Goal: Task Accomplishment & Management: Use online tool/utility

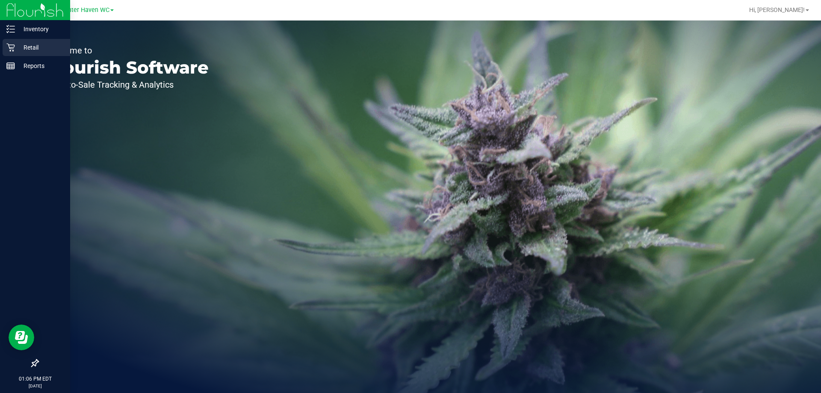
click at [34, 48] on p "Retail" at bounding box center [40, 47] width 51 height 10
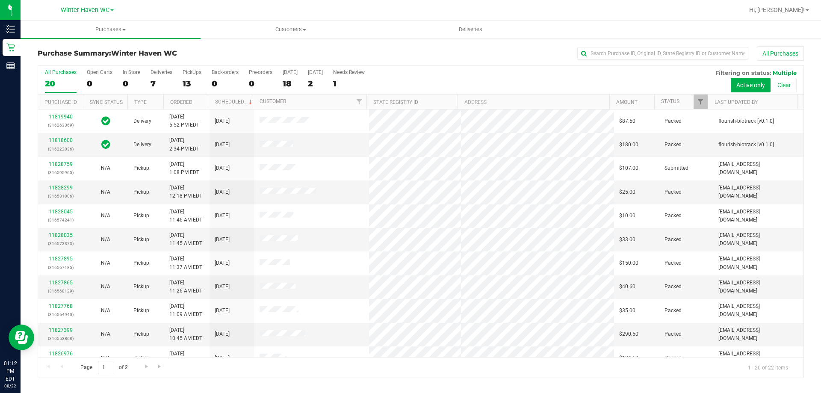
click at [236, 43] on div "Purchase Summary: Winter Haven WC All Purchases All Purchases 20 Open Carts 0 I…" at bounding box center [421, 212] width 801 height 349
click at [248, 47] on div "Purchase Summary: Winter Haven WC All Purchases" at bounding box center [421, 55] width 766 height 19
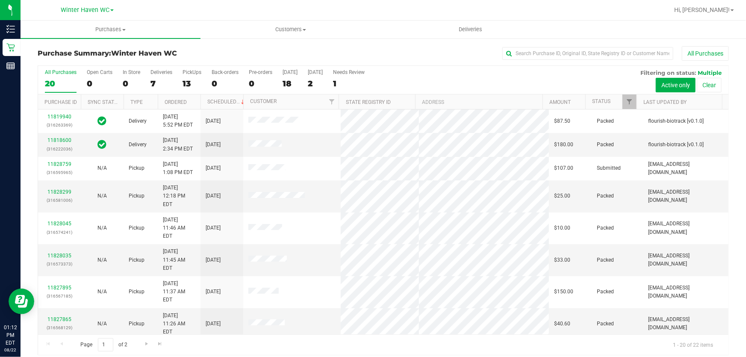
drag, startPoint x: 623, startPoint y: 3, endPoint x: 514, endPoint y: 81, distance: 134.9
click at [514, 81] on div "All Purchases 20 Open Carts 0 In Store 0 Deliveries 7 PickUps 13 Back-orders 0 …" at bounding box center [383, 80] width 691 height 29
click at [397, 72] on div "All Purchases 20 Open Carts 0 In Store 0 Deliveries 7 PickUps 13 Back-orders 0 …" at bounding box center [383, 69] width 691 height 7
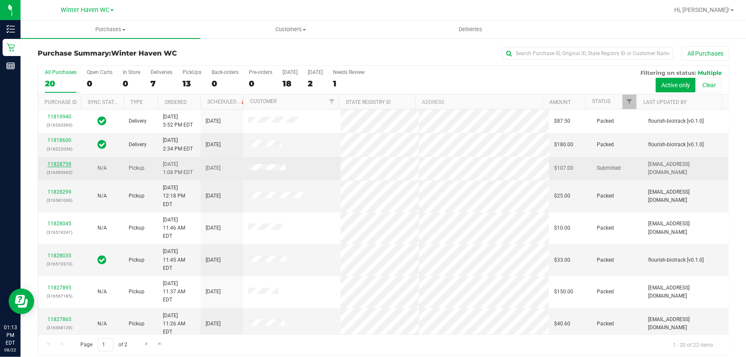
click at [55, 161] on link "11828759" at bounding box center [59, 164] width 24 height 6
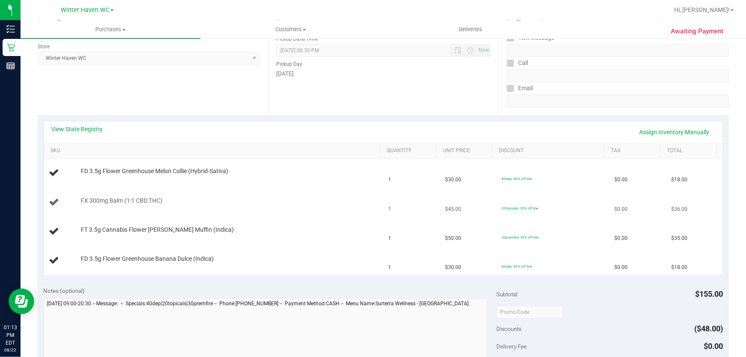
scroll to position [116, 0]
click at [82, 127] on link "View State Registry" at bounding box center [77, 128] width 51 height 9
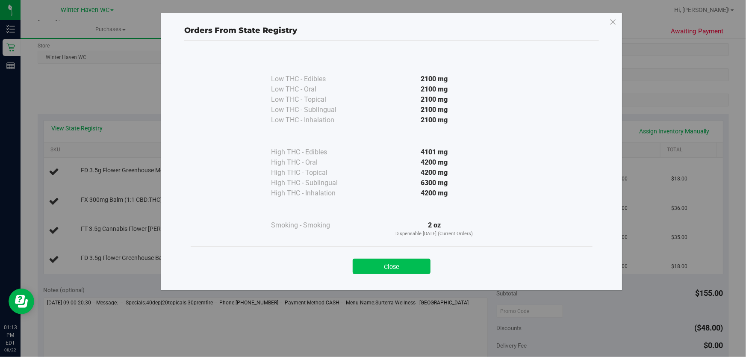
click at [390, 269] on button "Close" at bounding box center [392, 266] width 78 height 15
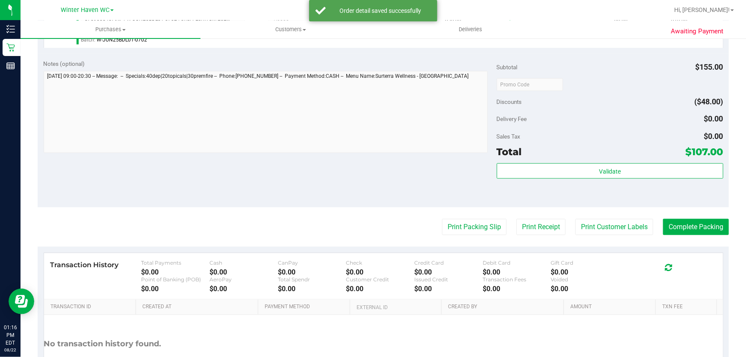
scroll to position [428, 0]
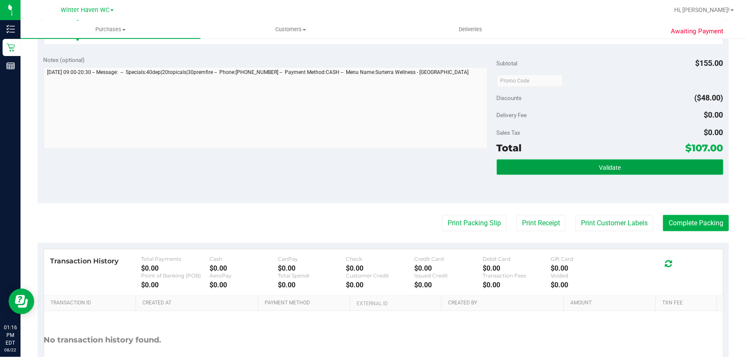
click at [629, 164] on button "Validate" at bounding box center [610, 167] width 227 height 15
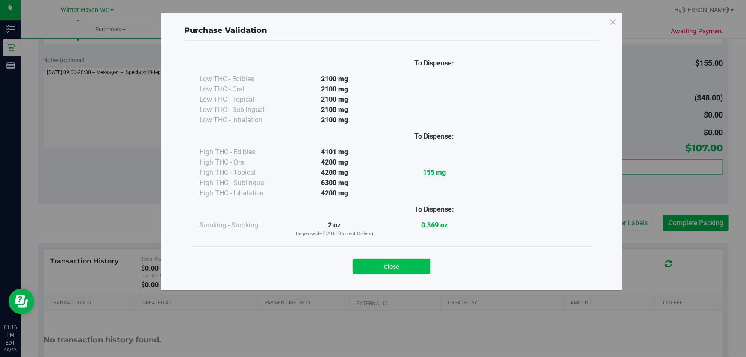
click at [399, 261] on button "Close" at bounding box center [392, 266] width 78 height 15
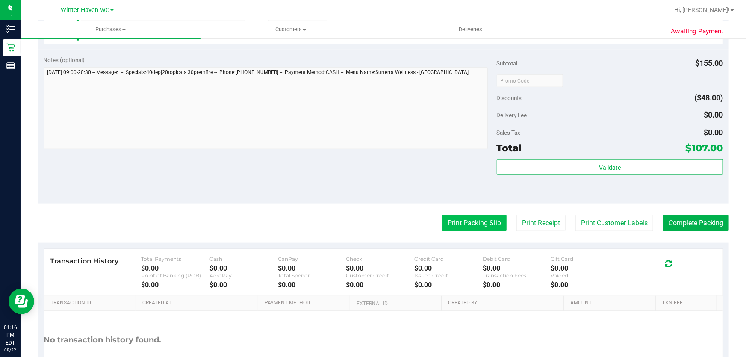
click at [483, 222] on button "Print Packing Slip" at bounding box center [474, 223] width 65 height 16
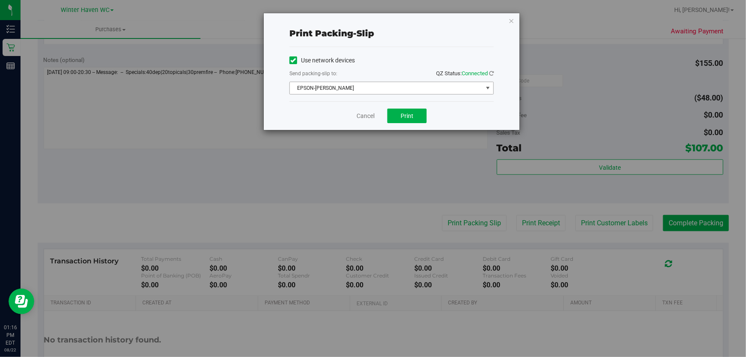
click at [411, 84] on span "EPSON-[PERSON_NAME]" at bounding box center [386, 88] width 193 height 12
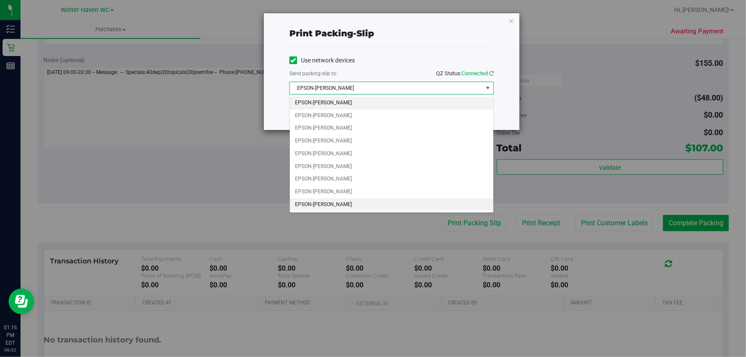
drag, startPoint x: 340, startPoint y: 208, endPoint x: 362, endPoint y: 192, distance: 27.3
click at [340, 208] on li "EPSON-[PERSON_NAME]" at bounding box center [392, 204] width 204 height 13
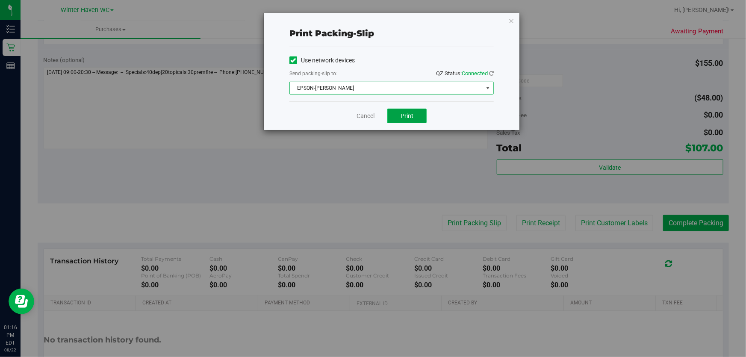
click at [402, 111] on button "Print" at bounding box center [406, 116] width 39 height 15
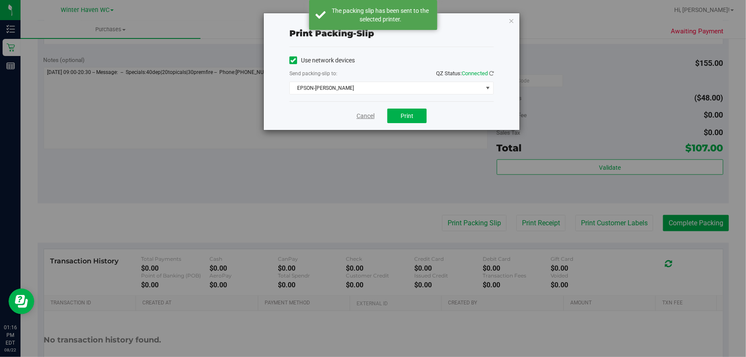
click at [369, 116] on link "Cancel" at bounding box center [366, 116] width 18 height 9
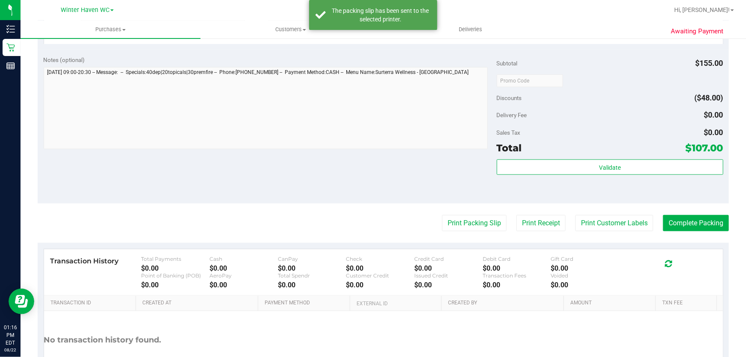
click at [367, 172] on div "Notes (optional) Subtotal $155.00 Discounts ($48.00) Delivery Fee $0.00 Sales T…" at bounding box center [383, 127] width 691 height 154
click at [703, 222] on button "Complete Packing" at bounding box center [696, 223] width 66 height 16
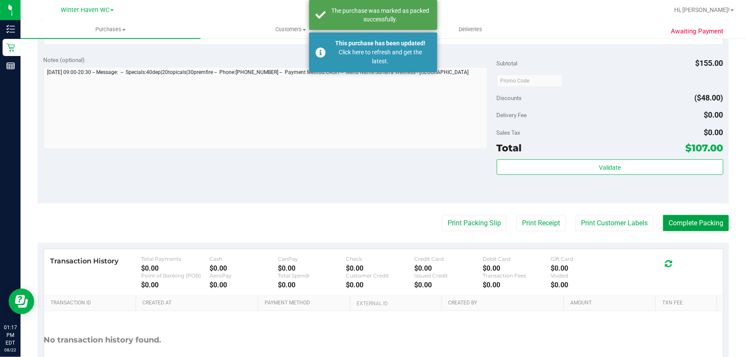
click at [703, 222] on button "Complete Packing" at bounding box center [696, 223] width 66 height 16
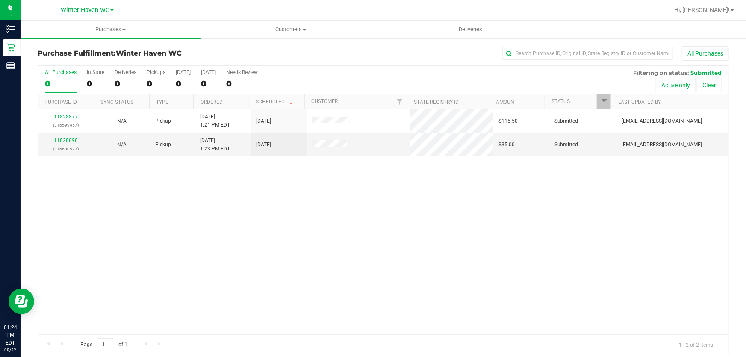
click at [352, 71] on div "All Purchases 0 In Store 0 Deliveries 0 PickUps 0 Today 0 Tomorrow 0 Needs Revi…" at bounding box center [383, 69] width 691 height 7
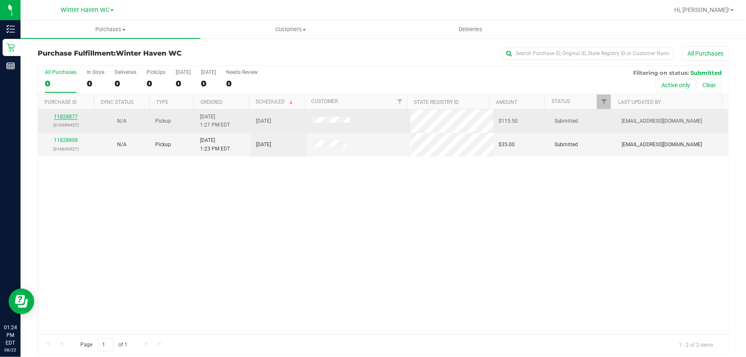
click at [70, 118] on link "11828877" at bounding box center [66, 117] width 24 height 6
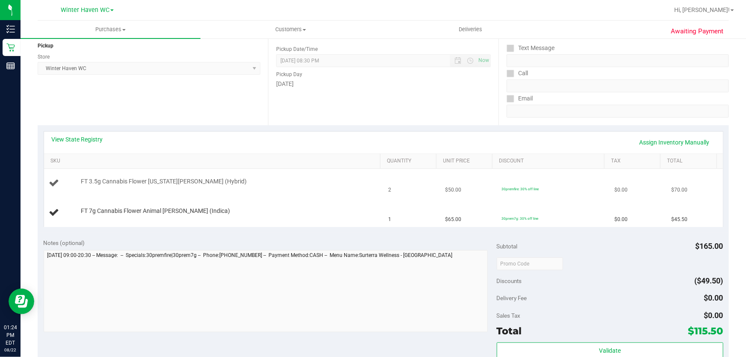
scroll to position [116, 0]
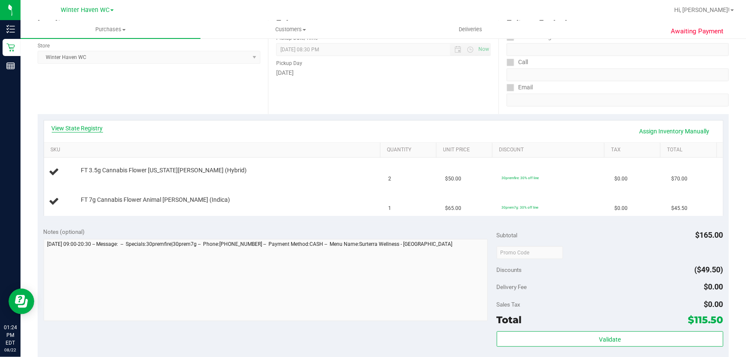
click at [89, 128] on link "View State Registry" at bounding box center [77, 128] width 51 height 9
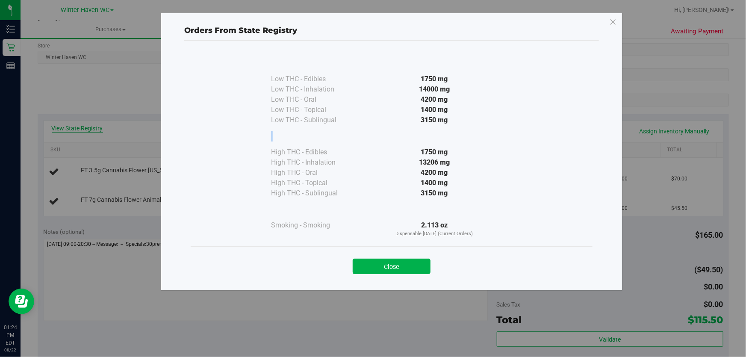
click at [89, 128] on div "Orders From State Registry Low THC - Edibles 1750 mg" at bounding box center [376, 178] width 753 height 357
click at [382, 263] on button "Close" at bounding box center [392, 266] width 78 height 15
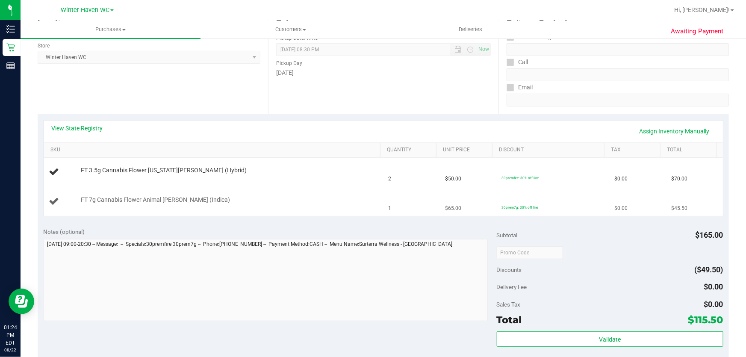
click at [313, 213] on td "FT 7g Cannabis Flower Animal Larry (Indica)" at bounding box center [214, 201] width 340 height 29
click at [305, 231] on div "Notes (optional)" at bounding box center [270, 232] width 453 height 9
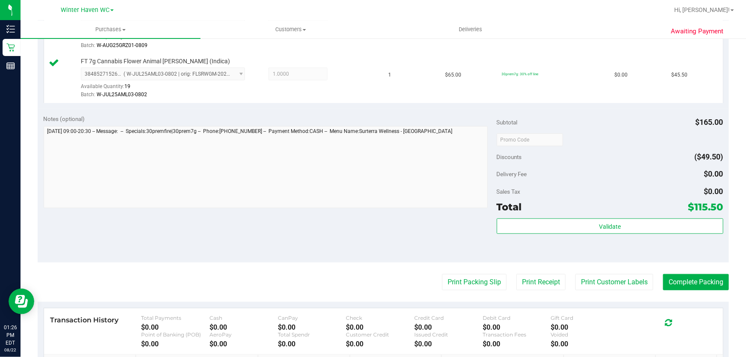
scroll to position [272, 0]
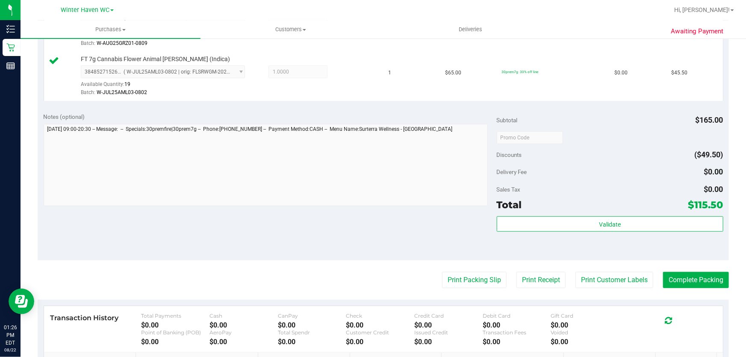
click at [563, 154] on div "Discounts ($49.50)" at bounding box center [610, 154] width 227 height 15
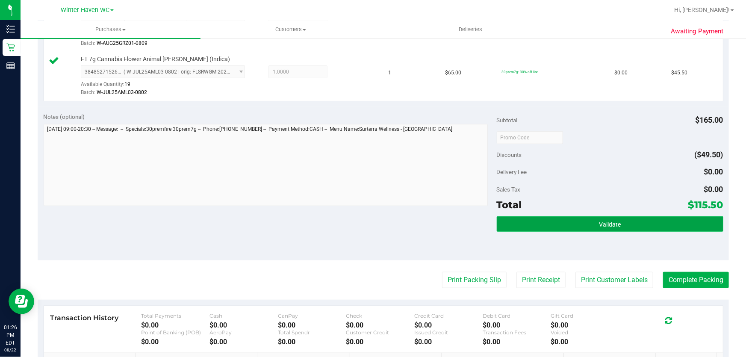
click at [599, 222] on span "Validate" at bounding box center [610, 224] width 22 height 7
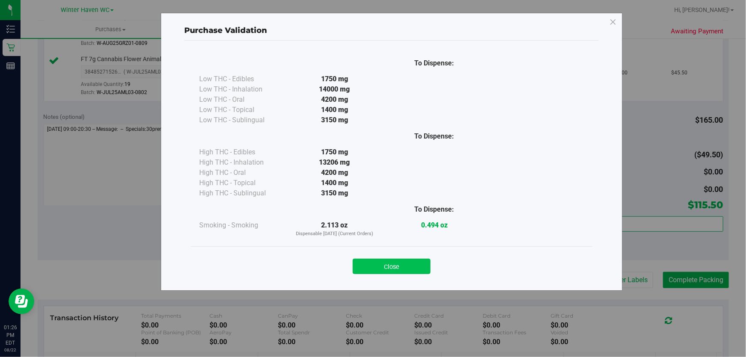
click at [409, 264] on button "Close" at bounding box center [392, 266] width 78 height 15
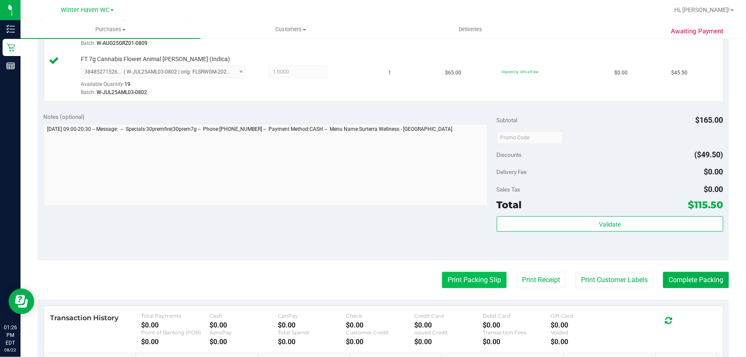
click at [462, 279] on button "Print Packing Slip" at bounding box center [474, 280] width 65 height 16
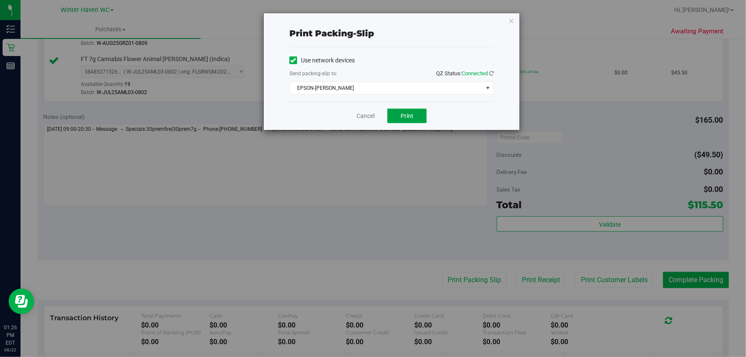
click at [416, 115] on button "Print" at bounding box center [406, 116] width 39 height 15
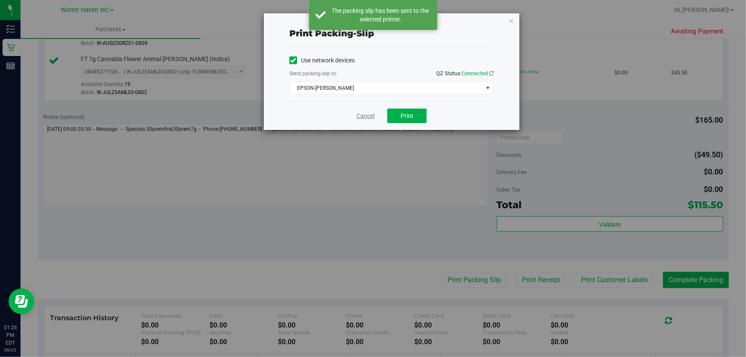
click at [366, 116] on link "Cancel" at bounding box center [366, 116] width 18 height 9
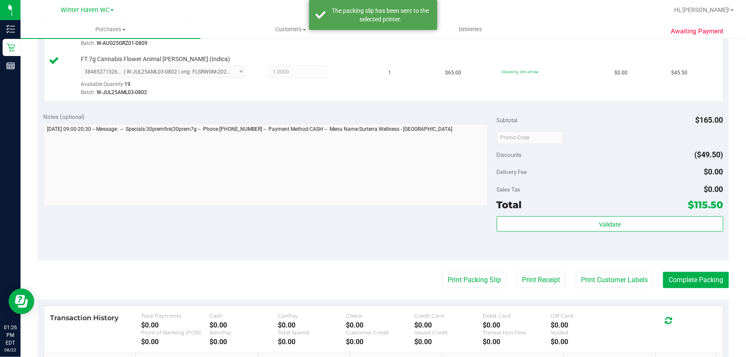
click at [360, 214] on div "Notes (optional) Subtotal $165.00 Discounts ($49.50) Delivery Fee $0.00 Sales T…" at bounding box center [383, 183] width 691 height 154
click at [683, 278] on button "Complete Packing" at bounding box center [696, 280] width 66 height 16
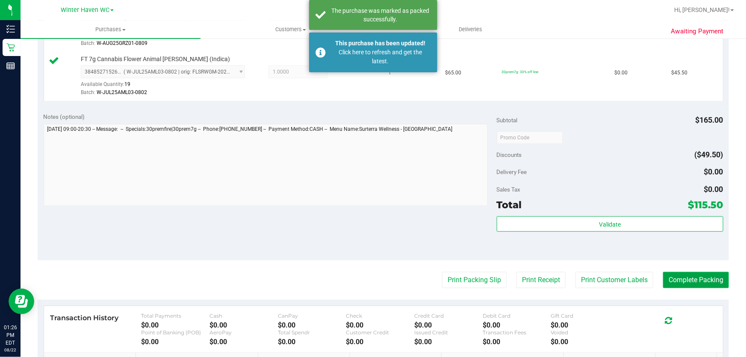
click at [683, 278] on button "Complete Packing" at bounding box center [696, 280] width 66 height 16
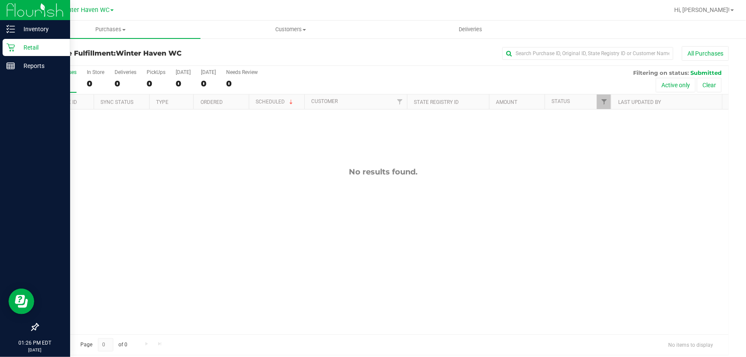
click at [27, 46] on p "Retail" at bounding box center [40, 47] width 51 height 10
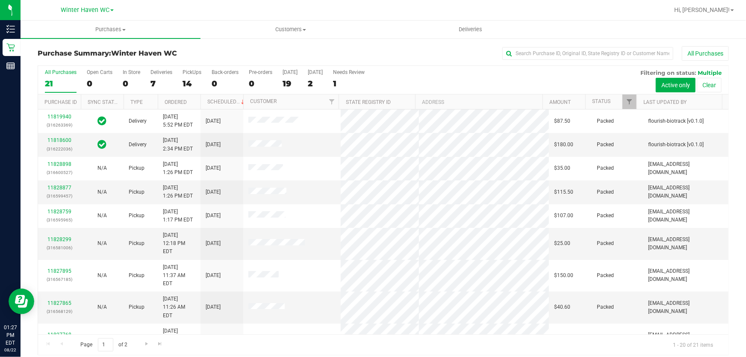
click at [446, 79] on div "All Purchases 21 Open Carts 0 In Store 0 Deliveries 7 PickUps 14 Back-orders 0 …" at bounding box center [383, 80] width 691 height 29
click at [191, 80] on div "14" at bounding box center [192, 84] width 19 height 10
click at [0, 0] on input "PickUps 14" at bounding box center [0, 0] width 0 height 0
click at [493, 77] on div "All Purchases 21 Open Carts 0 In Store 0 Deliveries 7 PickUps 14 Back-orders 0 …" at bounding box center [383, 80] width 691 height 29
click at [493, 74] on div "All Purchases 21 Open Carts 0 In Store 0 Deliveries 7 PickUps 14 Back-orders 0 …" at bounding box center [383, 80] width 691 height 29
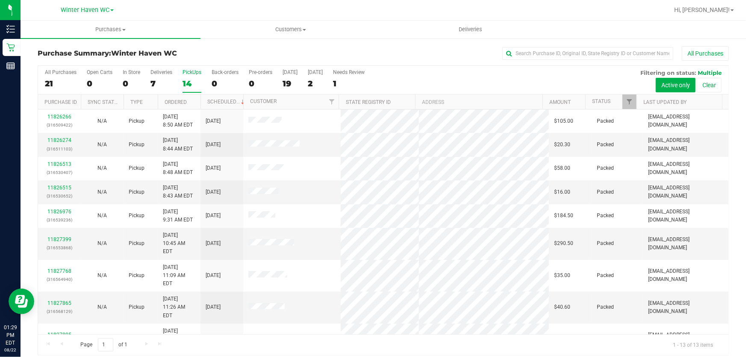
click at [493, 74] on div "All Purchases 21 Open Carts 0 In Store 0 Deliveries 7 PickUps 14 Back-orders 0 …" at bounding box center [383, 80] width 691 height 29
click at [421, 82] on div "All Purchases 21 Open Carts 0 In Store 0 Deliveries 7 PickUps 14 Back-orders 0 …" at bounding box center [383, 80] width 691 height 29
click at [511, 76] on div "All Purchases 21 Open Carts 0 In Store 0 Deliveries 7 PickUps 14 Back-orders 0 …" at bounding box center [383, 80] width 691 height 29
click at [410, 76] on div "All Purchases 21 Open Carts 0 In Store 0 Deliveries 7 PickUps 14 Back-orders 0 …" at bounding box center [383, 80] width 691 height 29
click at [438, 75] on div "All Purchases 21 Open Carts 0 In Store 0 Deliveries 7 PickUps 14 Back-orders 0 …" at bounding box center [383, 80] width 691 height 29
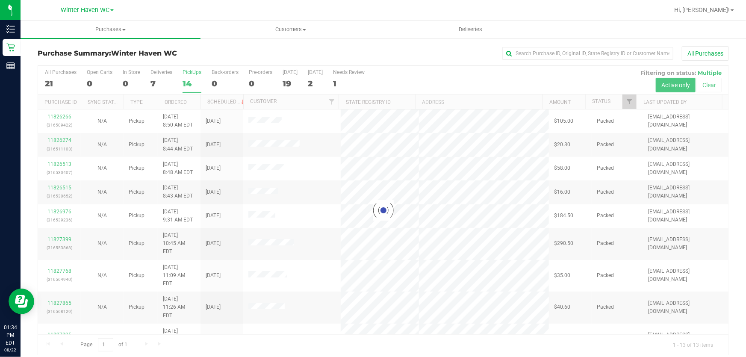
click at [461, 50] on div "All Purchases" at bounding box center [498, 53] width 461 height 15
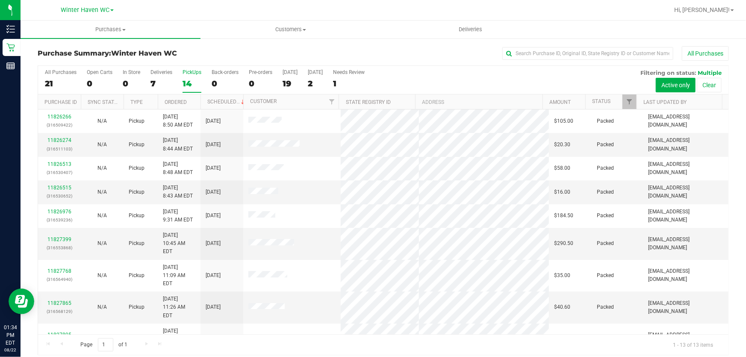
click at [458, 77] on div "All Purchases 21 Open Carts 0 In Store 0 Deliveries 7 PickUps 14 Back-orders 0 …" at bounding box center [383, 80] width 691 height 29
click at [440, 80] on div "All Purchases 21 Open Carts 0 In Store 0 Deliveries 7 PickUps 14 Back-orders 0 …" at bounding box center [383, 80] width 691 height 29
click at [479, 77] on div "All Purchases 21 Open Carts 0 In Store 0 Deliveries 7 PickUps 14 Back-orders 0 …" at bounding box center [383, 80] width 691 height 29
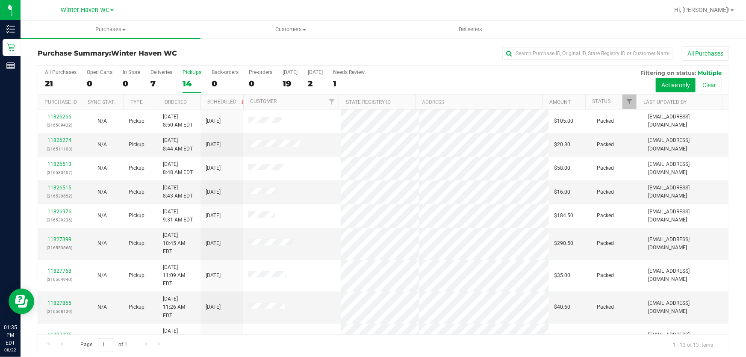
click at [498, 71] on div "All Purchases 21 Open Carts 0 In Store 0 Deliveries 7 PickUps 14 Back-orders 0 …" at bounding box center [383, 69] width 691 height 7
click at [495, 73] on div "All Purchases 21 Open Carts 0 In Store 0 Deliveries 7 PickUps 14 Back-orders 0 …" at bounding box center [383, 80] width 691 height 29
click at [469, 74] on div "All Purchases 21 Open Carts 0 In Store 0 Deliveries 7 PickUps 14 Back-orders 0 …" at bounding box center [383, 80] width 691 height 29
click at [470, 75] on div "All Purchases 21 Open Carts 0 In Store 0 Deliveries 7 PickUps 14 Back-orders 0 …" at bounding box center [383, 80] width 691 height 29
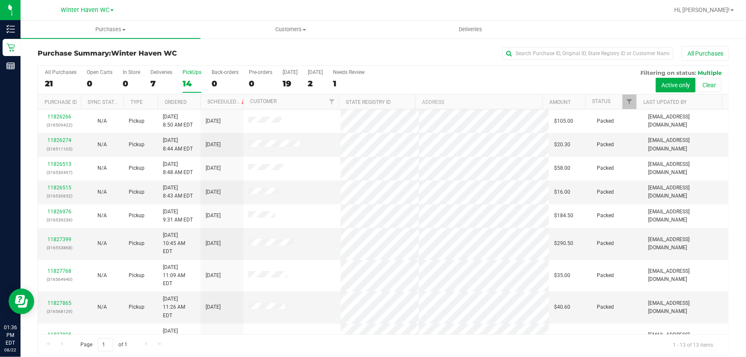
click at [486, 77] on div "All Purchases 21 Open Carts 0 In Store 0 Deliveries 7 PickUps 14 Back-orders 0 …" at bounding box center [383, 80] width 691 height 29
click at [417, 72] on div "All Purchases 21 Open Carts 0 In Store 0 Deliveries 7 PickUps 14 Back-orders 0 …" at bounding box center [383, 69] width 691 height 7
click at [418, 80] on div "All Purchases 21 Open Carts 0 In Store 0 Deliveries 7 PickUps 14 Back-orders 0 …" at bounding box center [383, 80] width 691 height 29
click at [420, 79] on div "All Purchases 21 Open Carts 0 In Store 0 Deliveries 7 PickUps 14 Back-orders 0 …" at bounding box center [383, 80] width 691 height 29
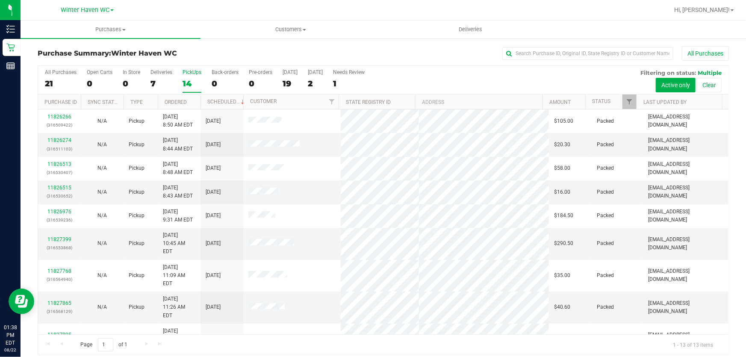
click at [420, 79] on div "All Purchases 21 Open Carts 0 In Store 0 Deliveries 7 PickUps 14 Back-orders 0 …" at bounding box center [383, 80] width 691 height 29
click at [505, 79] on div "All Purchases 21 Open Carts 0 In Store 0 Deliveries 7 PickUps 14 Back-orders 0 …" at bounding box center [383, 80] width 691 height 29
click at [448, 74] on div "All Purchases 21 Open Carts 0 In Store 0 Deliveries 7 PickUps 14 Back-orders 0 …" at bounding box center [383, 80] width 691 height 29
click at [437, 79] on div "All Purchases 21 Open Carts 0 In Store 0 Deliveries 7 PickUps 14 Back-orders 0 …" at bounding box center [383, 80] width 691 height 29
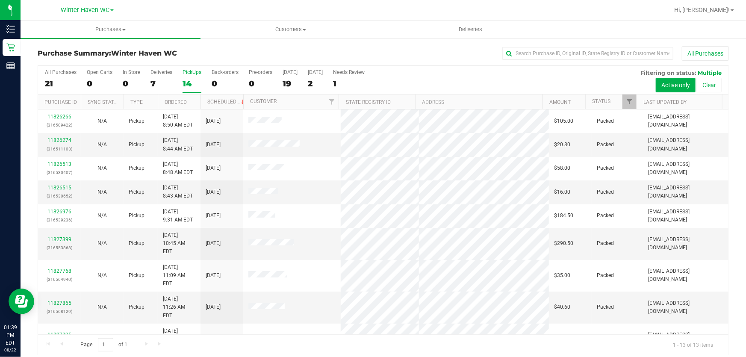
click at [470, 77] on div "All Purchases 21 Open Carts 0 In Store 0 Deliveries 7 PickUps 14 Back-orders 0 …" at bounding box center [383, 80] width 691 height 29
click at [488, 77] on div "All Purchases 21 Open Carts 0 In Store 0 Deliveries 7 PickUps 14 Back-orders 0 …" at bounding box center [383, 80] width 691 height 29
click at [492, 79] on div "All Purchases 21 Open Carts 0 In Store 0 Deliveries 7 PickUps 14 Back-orders 0 …" at bounding box center [383, 80] width 691 height 29
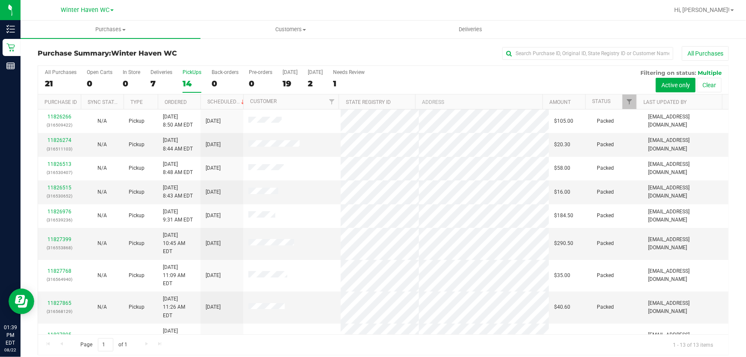
click at [487, 75] on div "All Purchases 21 Open Carts 0 In Store 0 Deliveries 7 PickUps 14 Back-orders 0 …" at bounding box center [383, 80] width 691 height 29
click at [483, 79] on div "All Purchases 21 Open Carts 0 In Store 0 Deliveries 7 PickUps 14 Back-orders 0 …" at bounding box center [383, 80] width 691 height 29
click at [485, 78] on div "All Purchases 21 Open Carts 0 In Store 0 Deliveries 7 PickUps 14 Back-orders 0 …" at bounding box center [383, 80] width 691 height 29
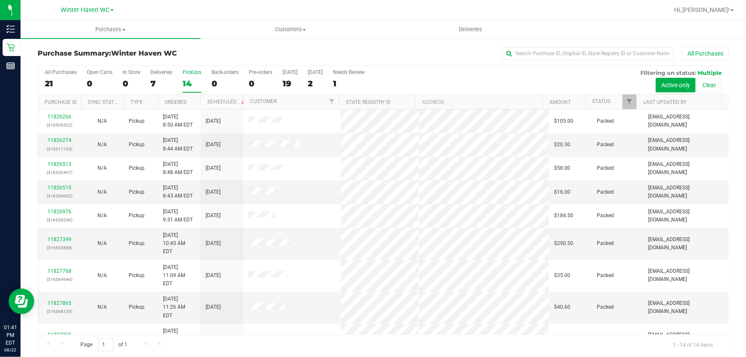
click at [444, 73] on div "All Purchases 21 Open Carts 0 In Store 0 Deliveries 7 PickUps 14 Back-orders 0 …" at bounding box center [383, 80] width 691 height 29
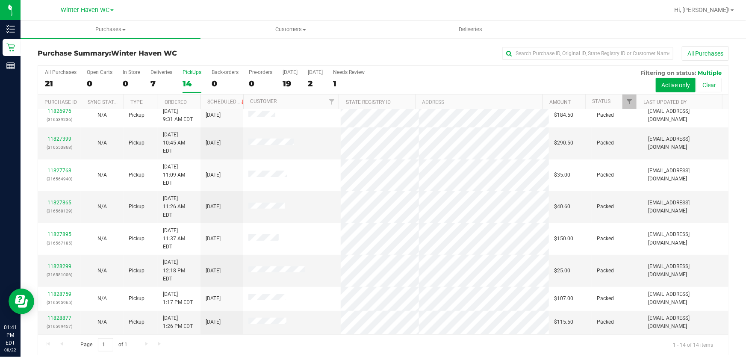
scroll to position [106, 0]
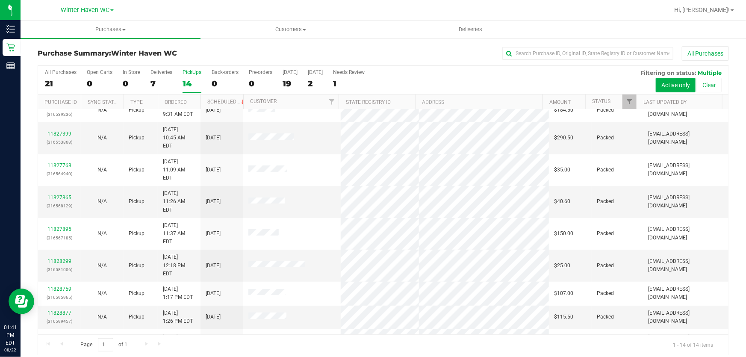
click at [438, 74] on div "All Purchases 21 Open Carts 0 In Store 0 Deliveries 7 PickUps 14 Back-orders 0 …" at bounding box center [383, 80] width 691 height 29
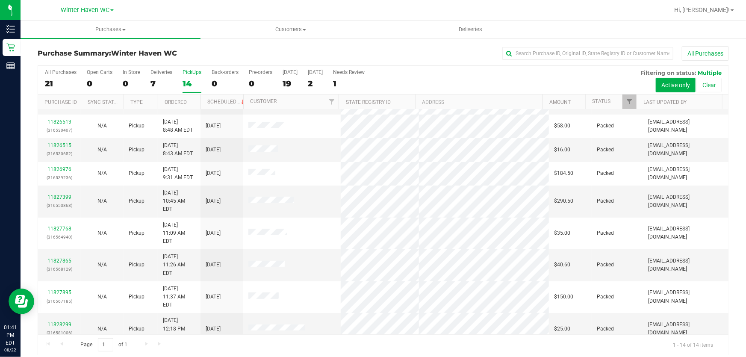
scroll to position [0, 0]
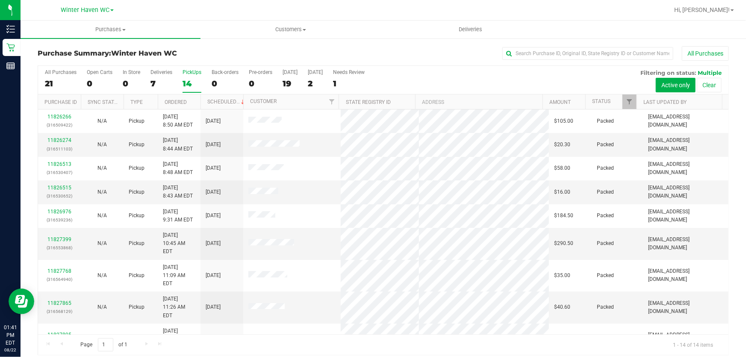
click at [428, 79] on div "All Purchases 21 Open Carts 0 In Store 0 Deliveries 7 PickUps 14 Back-orders 0 …" at bounding box center [383, 80] width 691 height 29
click at [510, 83] on div "All Purchases 21 Open Carts 0 In Store 0 Deliveries 7 PickUps 14 Back-orders 0 …" at bounding box center [383, 80] width 691 height 29
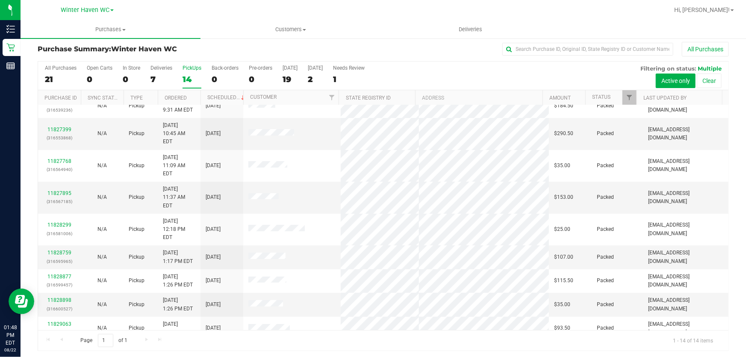
scroll to position [6, 0]
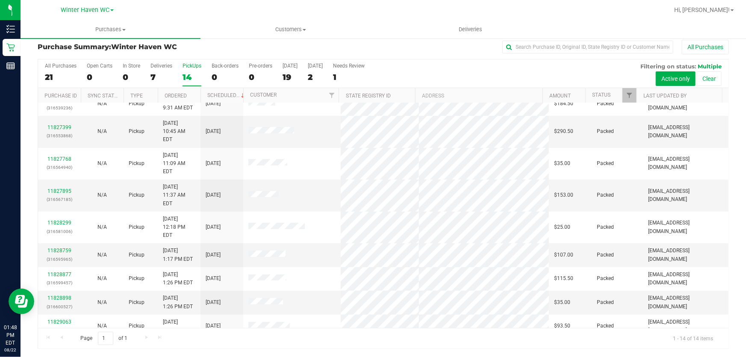
click at [53, 343] on link "11829091" at bounding box center [59, 346] width 24 height 6
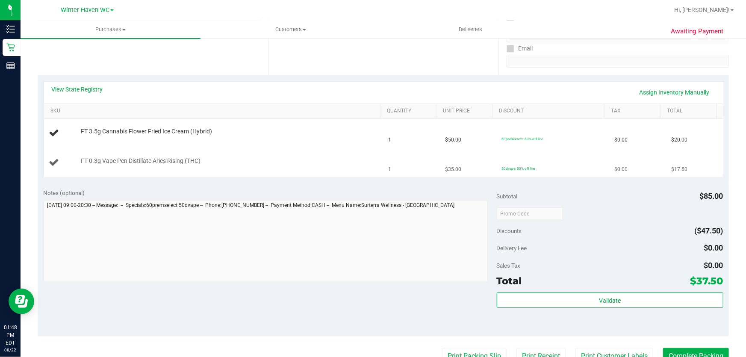
scroll to position [162, 0]
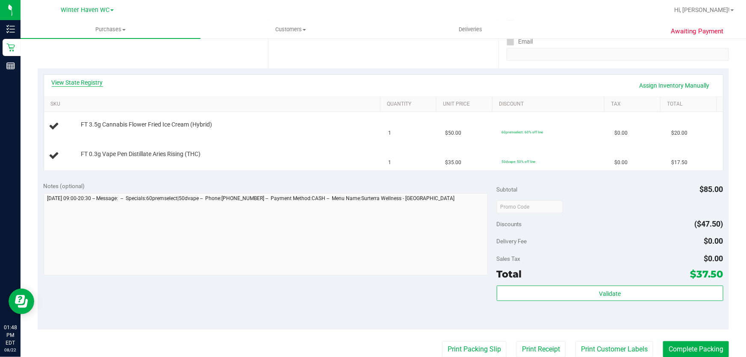
click at [73, 85] on link "View State Registry" at bounding box center [77, 82] width 51 height 9
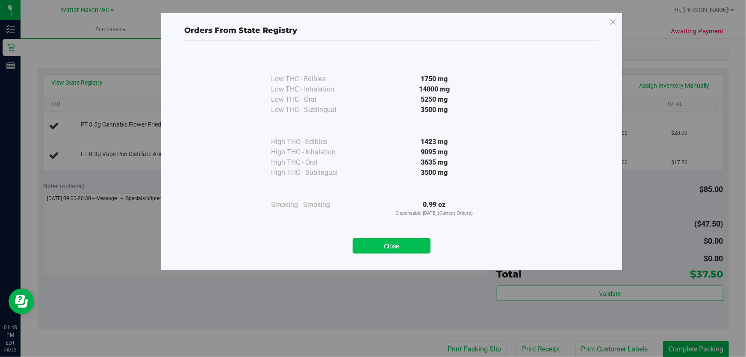
click at [411, 248] on button "Close" at bounding box center [392, 245] width 78 height 15
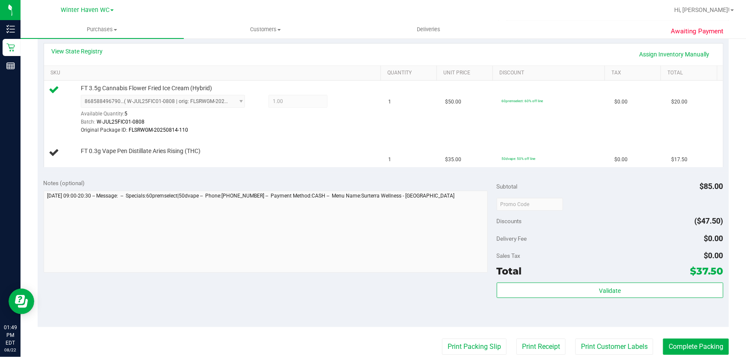
scroll to position [194, 0]
click at [333, 183] on div "Notes (optional)" at bounding box center [270, 182] width 453 height 9
click at [641, 53] on link "Assign Inventory Manually" at bounding box center [674, 53] width 81 height 15
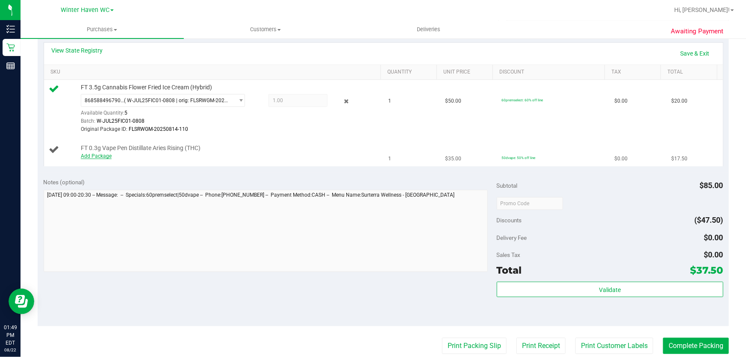
click at [97, 153] on link "Add Package" at bounding box center [96, 156] width 31 height 6
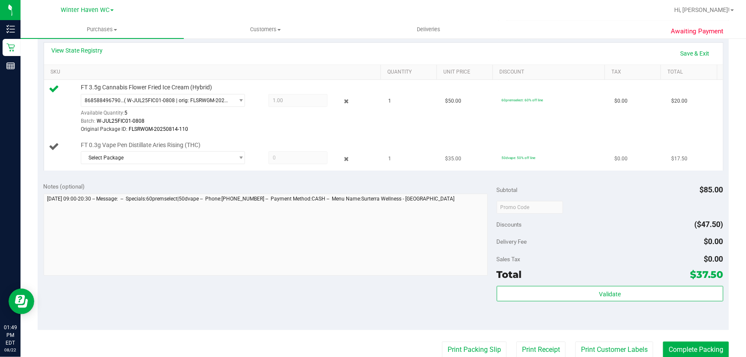
click at [204, 149] on div "FT 0.3g Vape Pen Distillate Aries Rising (THC) Select Package 2575647358140733" at bounding box center [227, 154] width 301 height 26
click at [205, 157] on span "Select Package" at bounding box center [157, 158] width 153 height 12
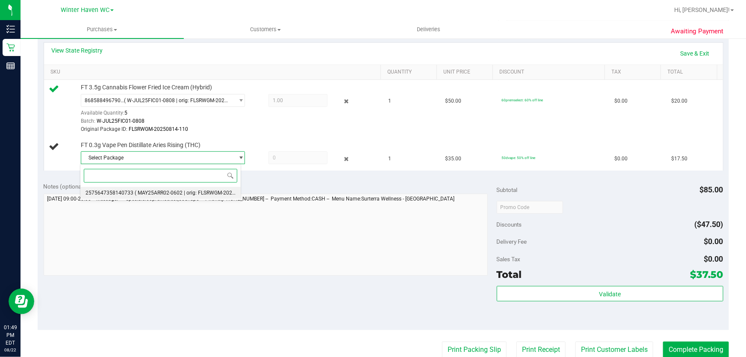
click at [214, 194] on span "( MAY25ARR02-0602 | orig: FLSRWGM-20250609-2681 )" at bounding box center [199, 193] width 129 height 6
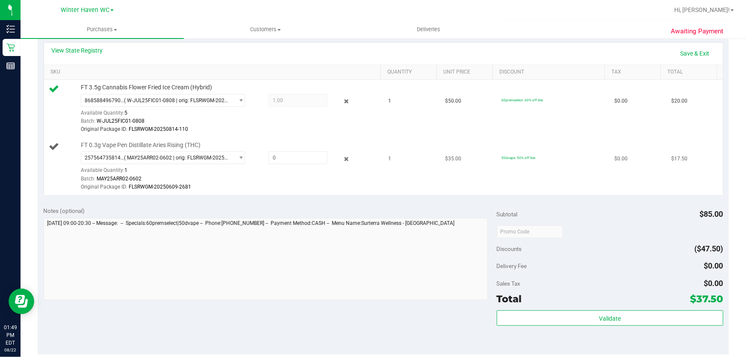
click at [257, 175] on div "Batch: MAY25ARR02-0602" at bounding box center [229, 179] width 296 height 8
drag, startPoint x: 341, startPoint y: 158, endPoint x: 325, endPoint y: 221, distance: 65.2
click at [342, 160] on icon at bounding box center [346, 159] width 9 height 10
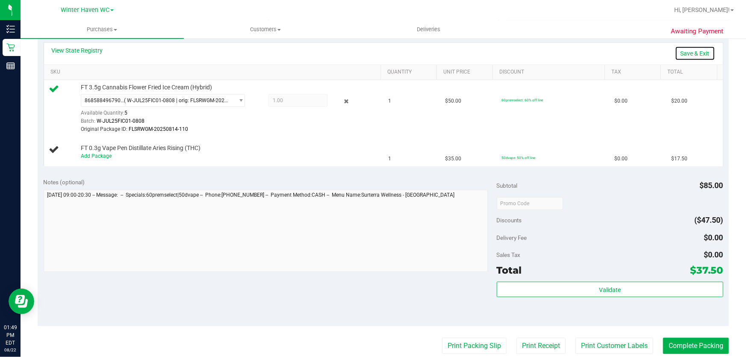
click at [692, 51] on link "Save & Exit" at bounding box center [695, 53] width 40 height 15
click at [340, 169] on div "View State Registry Assign Inventory Manually SKU Quantity Unit Price Discount …" at bounding box center [383, 104] width 691 height 136
click at [686, 53] on link "Assign Inventory Manually" at bounding box center [674, 53] width 81 height 15
click at [100, 153] on link "Add Package" at bounding box center [96, 156] width 31 height 6
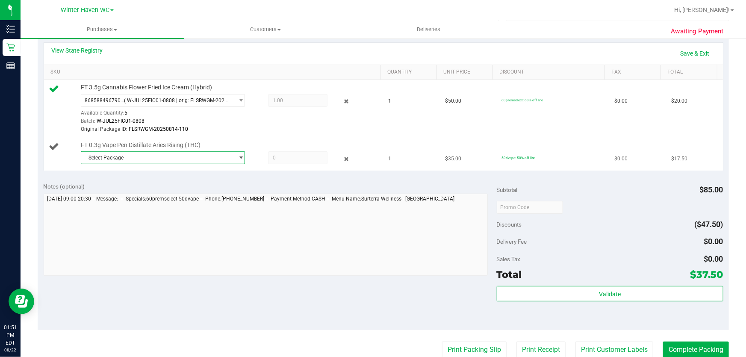
click at [179, 154] on span "Select Package" at bounding box center [157, 158] width 153 height 12
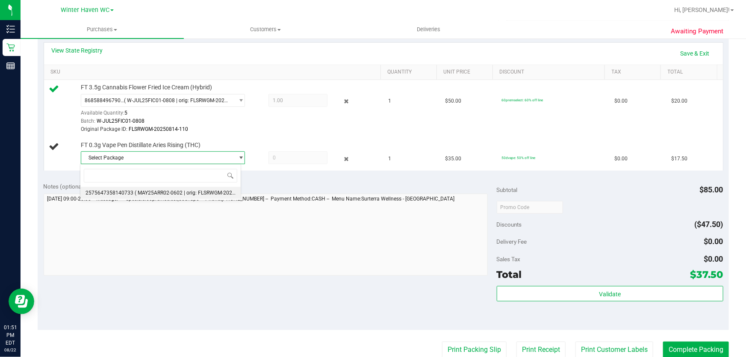
click at [195, 195] on span "( MAY25ARR02-0602 | orig: FLSRWGM-20250609-2681 )" at bounding box center [199, 193] width 129 height 6
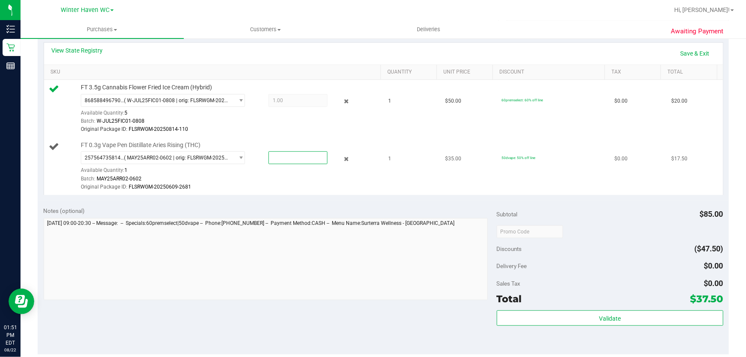
click at [310, 161] on span at bounding box center [298, 157] width 59 height 13
type input "1"
type input "1.0000"
click at [324, 201] on div "Notes (optional) Subtotal $85.00 Discounts ($47.50) Delivery Fee $0.00 Sales Ta…" at bounding box center [383, 278] width 691 height 154
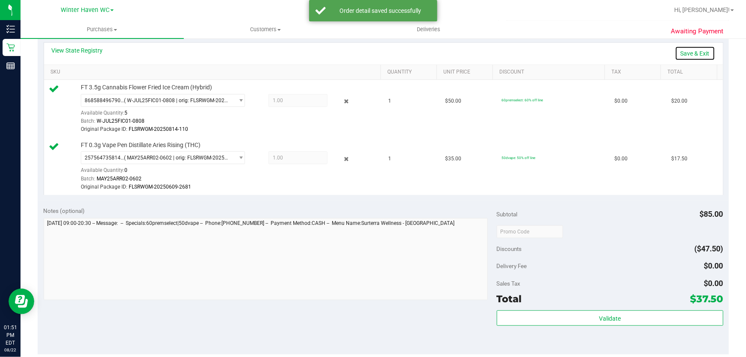
click at [691, 56] on link "Save & Exit" at bounding box center [695, 53] width 40 height 15
click at [403, 212] on div "Notes (optional)" at bounding box center [270, 211] width 453 height 9
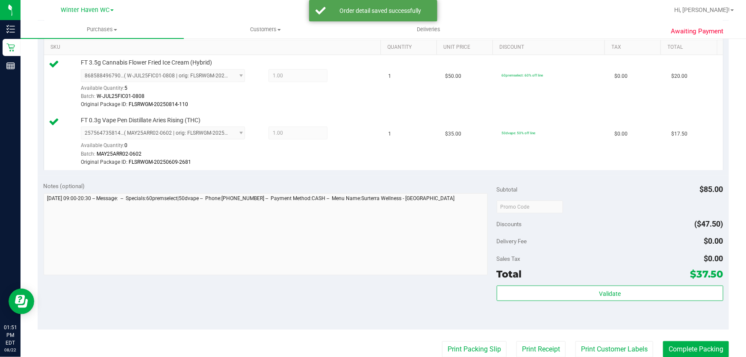
scroll to position [311, 0]
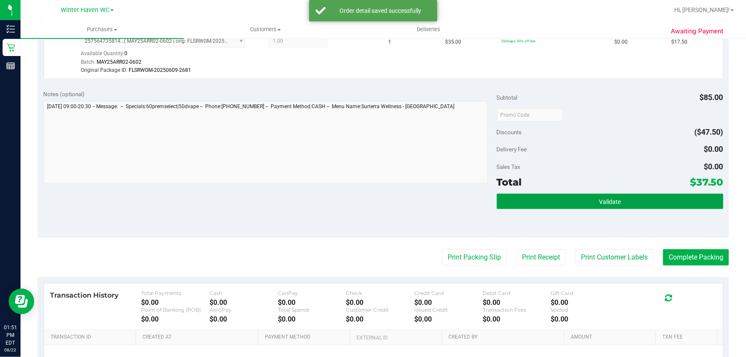
click at [636, 204] on button "Validate" at bounding box center [610, 201] width 227 height 15
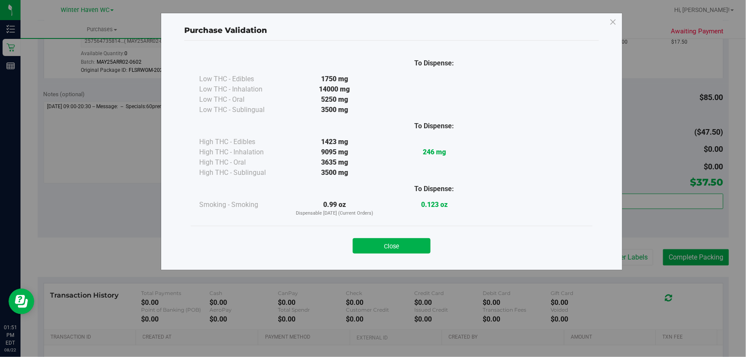
click at [398, 236] on div "Close" at bounding box center [391, 243] width 389 height 21
click at [410, 241] on button "Close" at bounding box center [392, 245] width 78 height 15
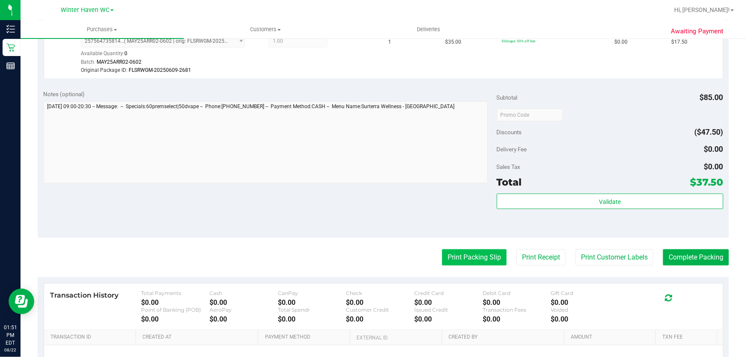
click at [476, 262] on button "Print Packing Slip" at bounding box center [474, 257] width 65 height 16
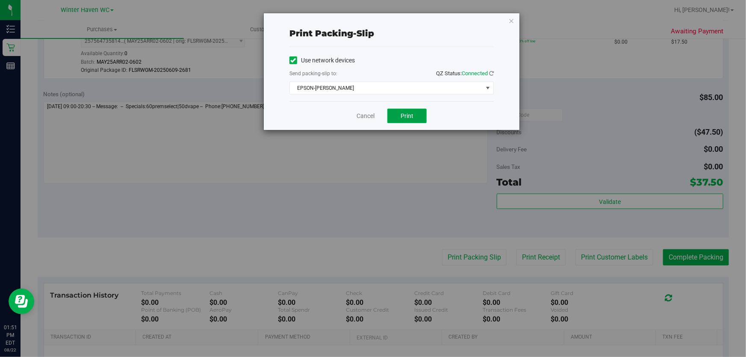
click at [411, 116] on span "Print" at bounding box center [407, 115] width 13 height 7
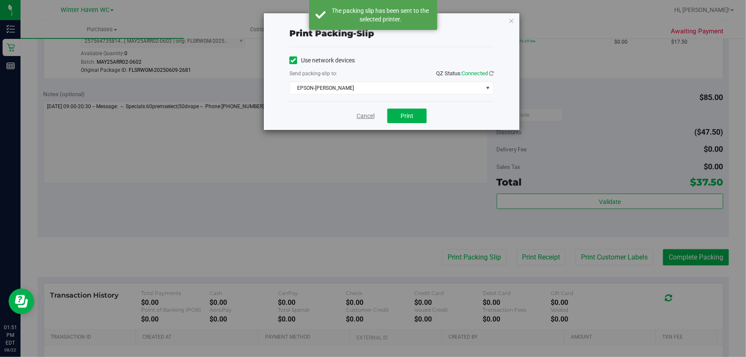
click at [366, 115] on link "Cancel" at bounding box center [366, 116] width 18 height 9
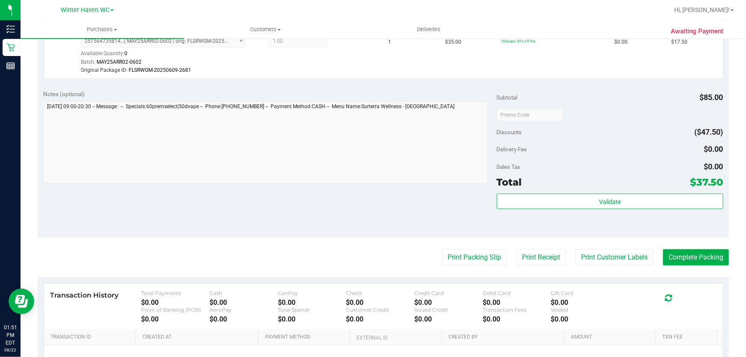
click at [336, 202] on div "Notes (optional) Subtotal $85.00 Discounts ($47.50) Delivery Fee $0.00 Sales Ta…" at bounding box center [383, 161] width 691 height 154
click at [319, 216] on div "Notes (optional) Subtotal $85.00 Discounts ($47.50) Delivery Fee $0.00 Sales Ta…" at bounding box center [383, 161] width 691 height 154
click at [700, 259] on button "Complete Packing" at bounding box center [696, 257] width 66 height 16
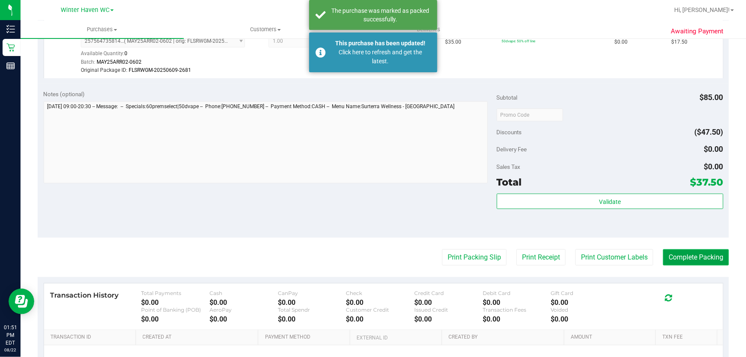
click at [700, 259] on button "Complete Packing" at bounding box center [696, 257] width 66 height 16
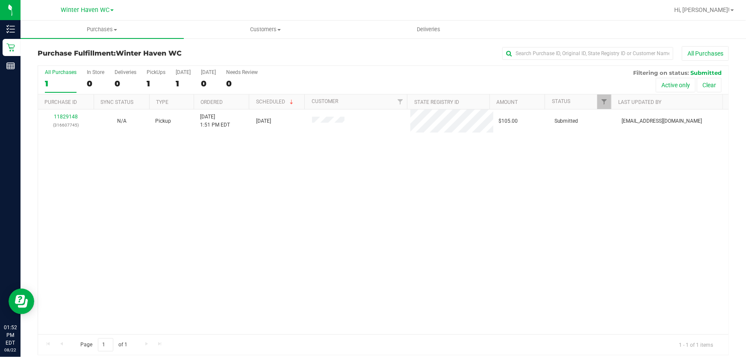
click at [67, 163] on div "11829148 (316607745) N/A Pickup 8/22/2025 1:51 PM EDT 8/22/2025 $105.00 Submitt…" at bounding box center [383, 221] width 691 height 225
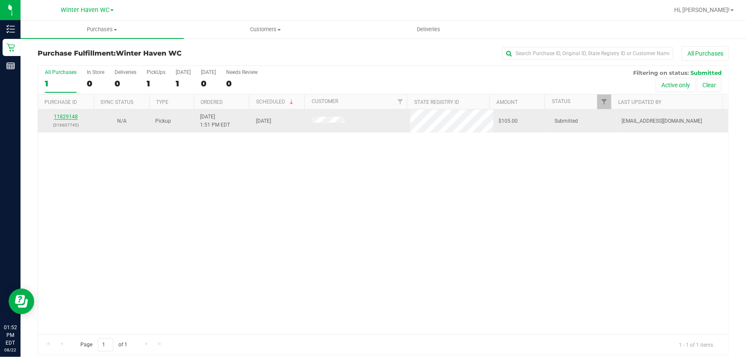
click at [63, 115] on link "11829148" at bounding box center [66, 117] width 24 height 6
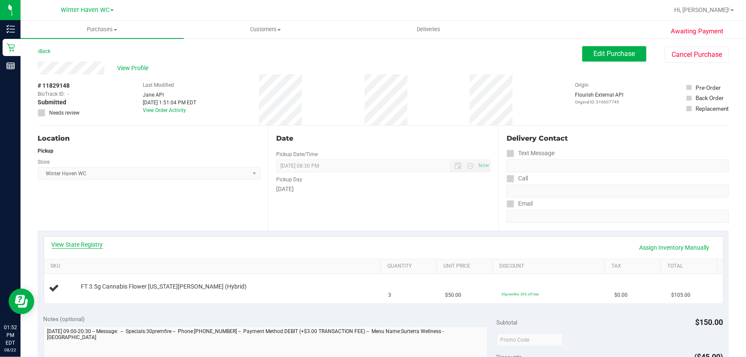
click at [77, 241] on link "View State Registry" at bounding box center [77, 244] width 51 height 9
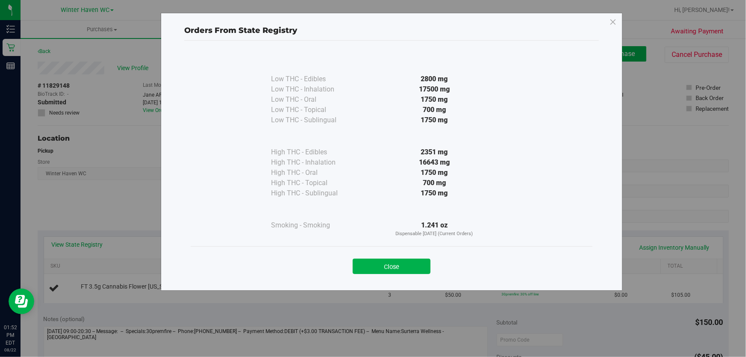
drag, startPoint x: 398, startPoint y: 266, endPoint x: 374, endPoint y: 217, distance: 54.1
click at [397, 265] on button "Close" at bounding box center [392, 266] width 78 height 15
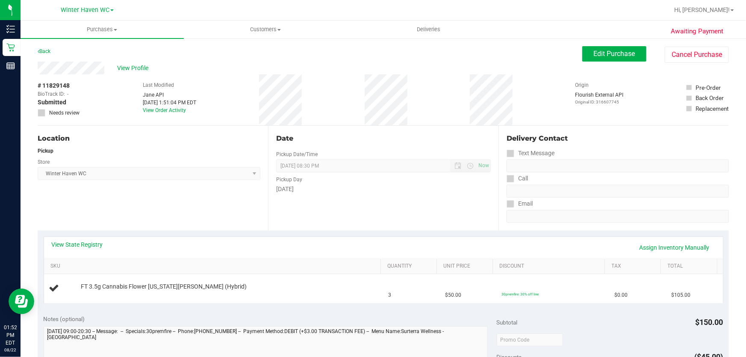
click at [358, 205] on div "Date Pickup Date/Time 08/22/2025 Now 08/22/2025 08:30 PM Now Pickup Day Friday" at bounding box center [383, 178] width 230 height 105
click at [79, 243] on link "View State Registry" at bounding box center [77, 244] width 51 height 9
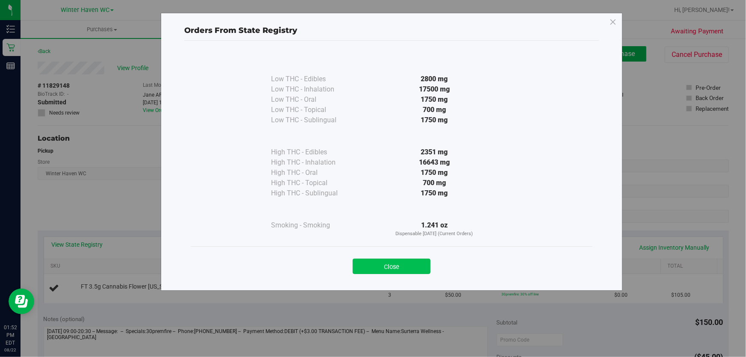
click at [386, 269] on button "Close" at bounding box center [392, 266] width 78 height 15
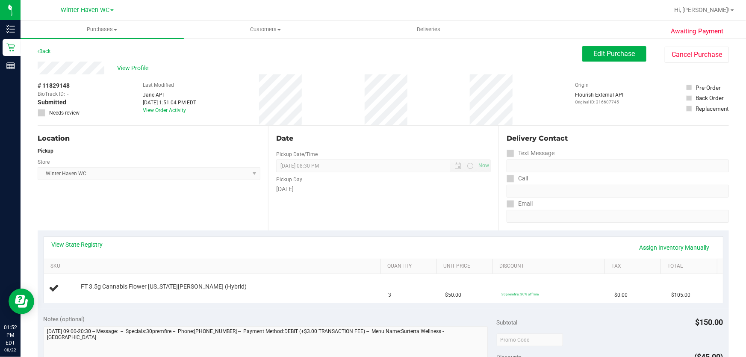
click at [360, 203] on div "Date Pickup Date/Time 08/22/2025 Now 08/22/2025 08:30 PM Now Pickup Day Friday" at bounding box center [383, 178] width 230 height 105
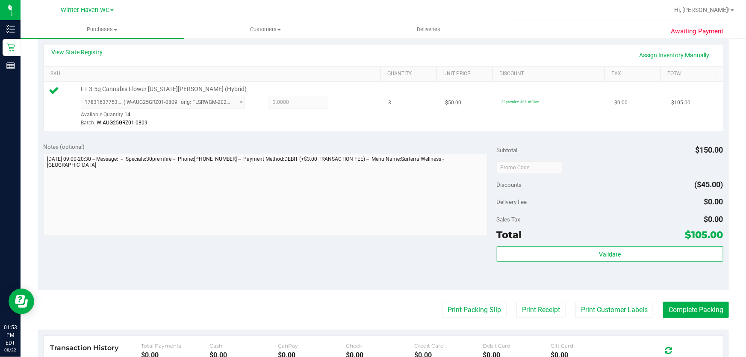
scroll to position [233, 0]
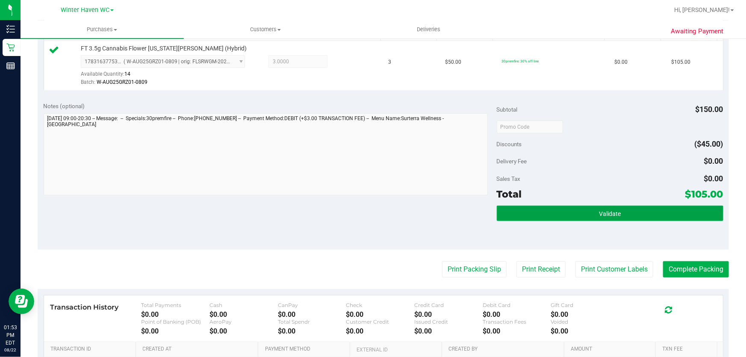
click at [556, 207] on button "Validate" at bounding box center [610, 213] width 227 height 15
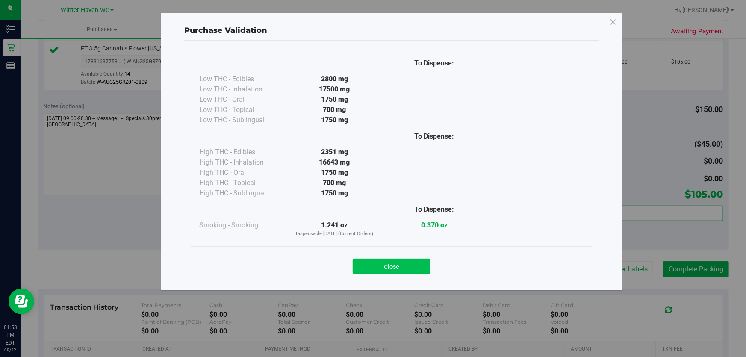
click at [419, 266] on button "Close" at bounding box center [392, 266] width 78 height 15
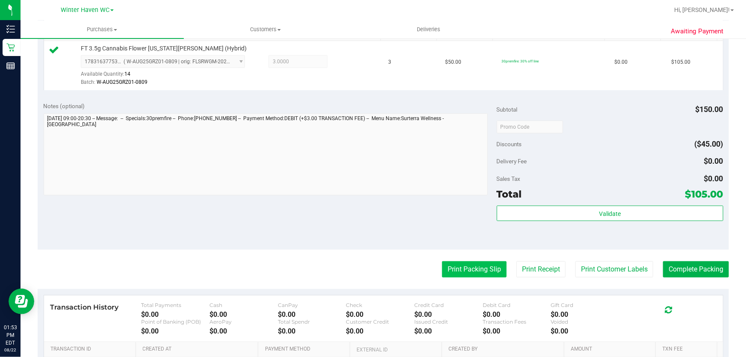
click at [462, 263] on button "Print Packing Slip" at bounding box center [474, 269] width 65 height 16
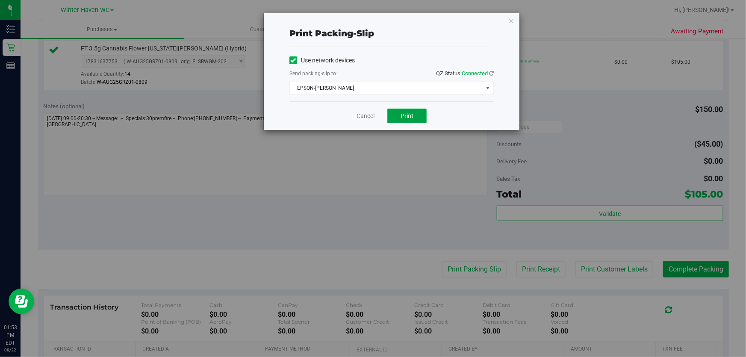
click at [411, 115] on span "Print" at bounding box center [407, 115] width 13 height 7
click at [362, 115] on link "Cancel" at bounding box center [366, 116] width 18 height 9
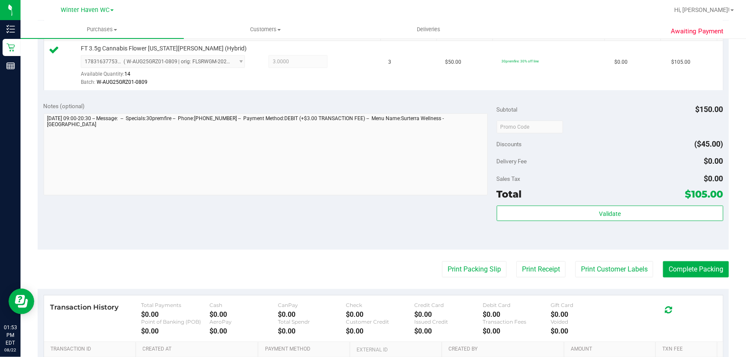
click at [392, 202] on div "Notes (optional) Subtotal $150.00 Discounts ($45.00) Delivery Fee $0.00 Sales T…" at bounding box center [383, 173] width 691 height 154
click at [703, 266] on button "Complete Packing" at bounding box center [696, 269] width 66 height 16
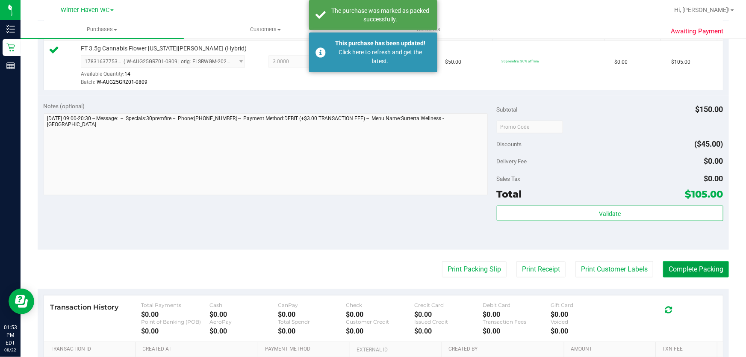
click at [703, 266] on button "Complete Packing" at bounding box center [696, 269] width 66 height 16
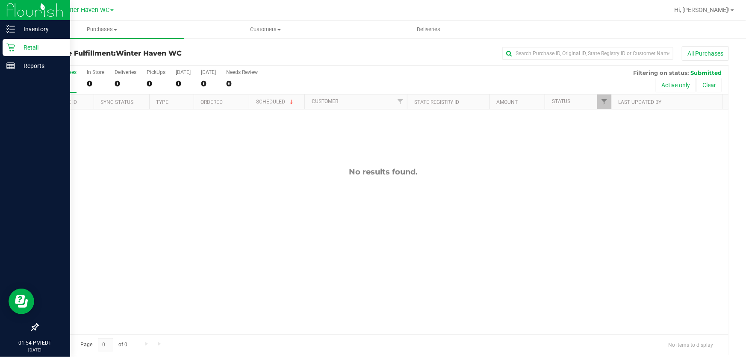
click at [29, 47] on p "Retail" at bounding box center [40, 47] width 51 height 10
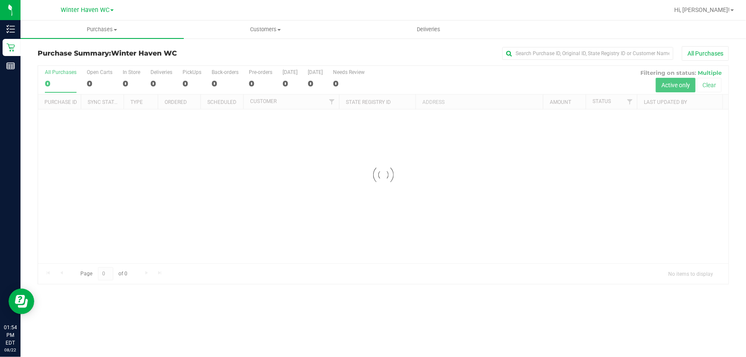
click at [316, 47] on div "All Purchases" at bounding box center [498, 53] width 461 height 15
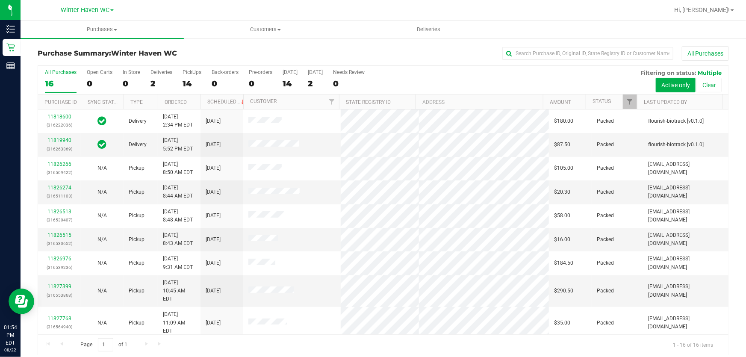
click at [561, 80] on div "All Purchases 16 Open Carts 0 In Store 0 Deliveries 2 PickUps 14 Back-orders 0 …" at bounding box center [383, 80] width 691 height 29
click at [470, 73] on div "All Purchases 16 Open Carts 0 In Store 0 Deliveries 2 PickUps 14 Back-orders 0 …" at bounding box center [383, 80] width 691 height 29
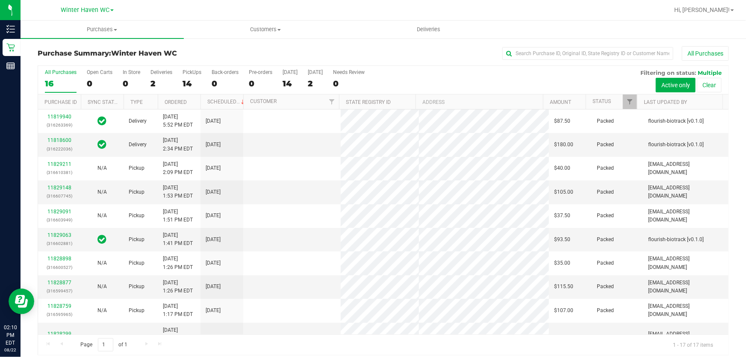
click at [450, 74] on div "All Purchases 16 Open Carts 0 In Store 0 Deliveries 2 PickUps 14 Back-orders 0 …" at bounding box center [383, 80] width 691 height 29
click at [512, 73] on div "All Purchases 16 Open Carts 0 In Store 0 Deliveries 2 PickUps 14 Back-orders 0 …" at bounding box center [383, 80] width 691 height 29
click at [489, 78] on div "All Purchases 16 Open Carts 0 In Store 0 Deliveries 2 PickUps 14 Back-orders 0 …" at bounding box center [383, 80] width 691 height 29
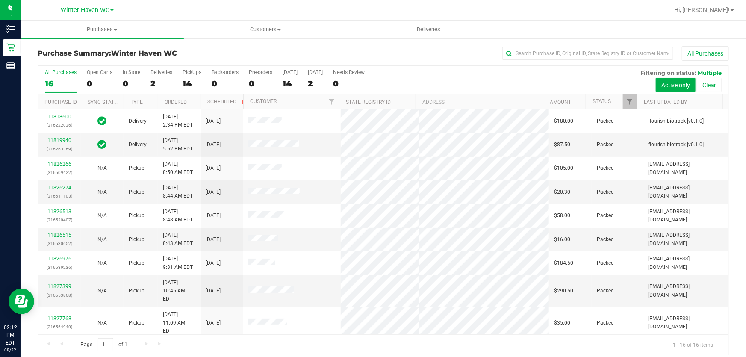
click at [490, 78] on div "All Purchases 16 Open Carts 0 In Store 0 Deliveries 2 PickUps 14 Back-orders 0 …" at bounding box center [383, 80] width 691 height 29
click at [682, 49] on button "All Purchases" at bounding box center [705, 53] width 47 height 15
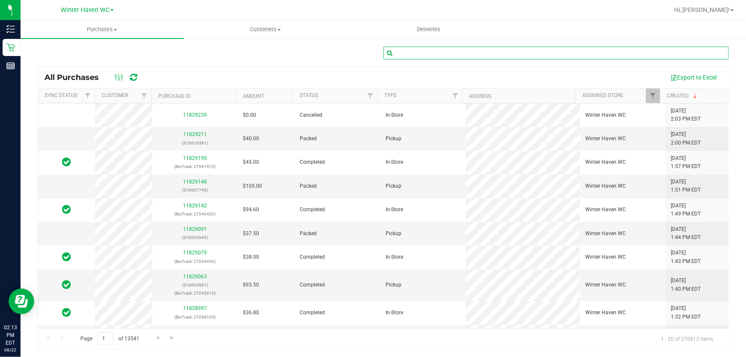
click at [485, 53] on input "text" at bounding box center [557, 53] width 346 height 13
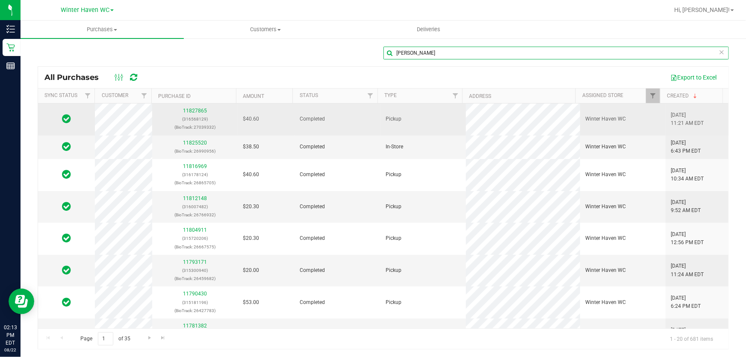
type input "wendy"
click at [192, 107] on div "11827865 (316568129) (BioTrack: 27039332)" at bounding box center [194, 119] width 75 height 25
click at [191, 109] on link "11827865" at bounding box center [195, 111] width 24 height 6
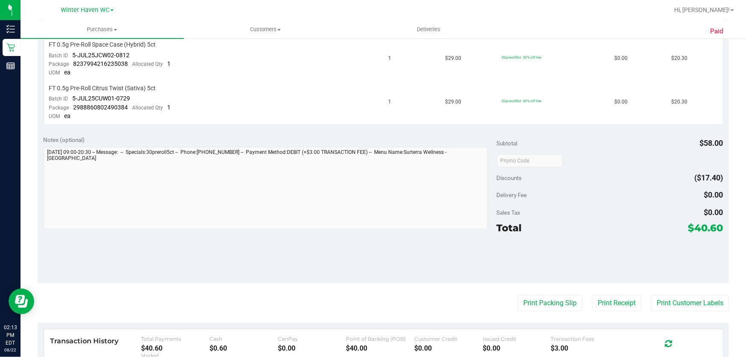
scroll to position [233, 0]
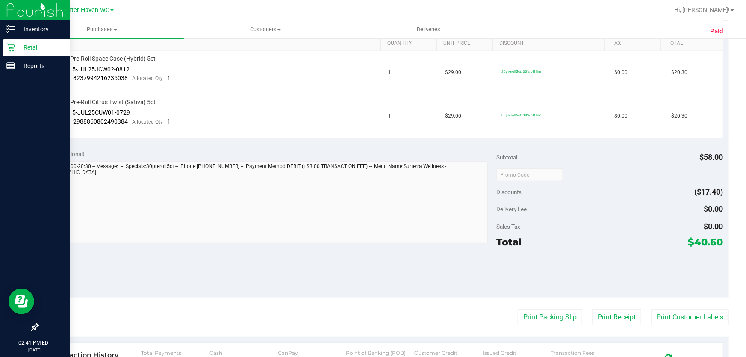
click at [28, 43] on p "Retail" at bounding box center [40, 47] width 51 height 10
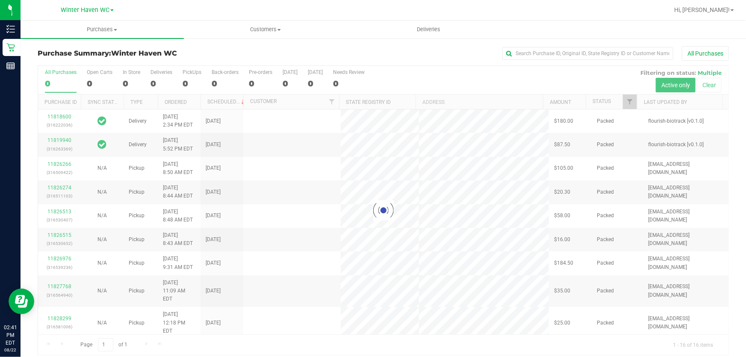
click at [325, 44] on div "Purchase Summary: Winter Haven WC All Purchases Loading... All Purchases 0 Open…" at bounding box center [384, 201] width 726 height 326
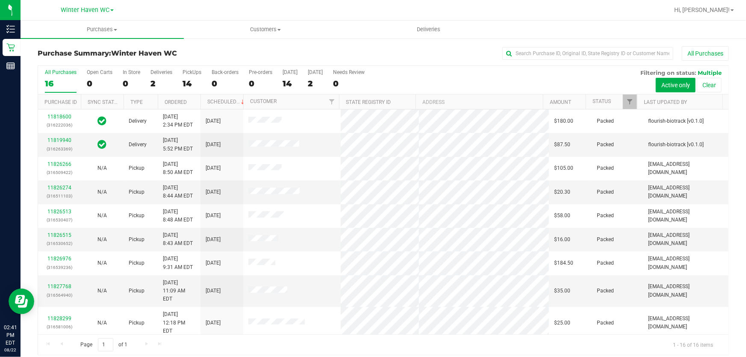
click at [460, 79] on div "All Purchases 16 Open Carts 0 In Store 0 Deliveries 2 PickUps 14 Back-orders 0 …" at bounding box center [383, 80] width 691 height 29
click at [589, 75] on div "All Purchases 16 Open Carts 0 In Store 0 Deliveries 2 PickUps 14 Back-orders 0 …" at bounding box center [383, 80] width 691 height 29
click at [556, 75] on div "All Purchases 16 Open Carts 0 In Store 0 Deliveries 2 PickUps 14 Back-orders 0 …" at bounding box center [383, 80] width 691 height 29
click at [557, 76] on div "All Purchases 16 Open Carts 0 In Store 0 Deliveries 2 PickUps 14 Back-orders 0 …" at bounding box center [383, 80] width 691 height 29
click at [570, 79] on div "All Purchases 16 Open Carts 0 In Store 0 Deliveries 2 PickUps 14 Back-orders 0 …" at bounding box center [383, 80] width 691 height 29
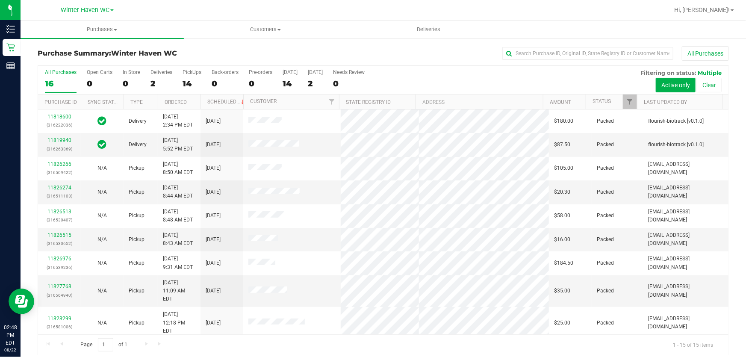
click at [477, 78] on div "All Purchases 16 Open Carts 0 In Store 0 Deliveries 2 PickUps 14 Back-orders 0 …" at bounding box center [383, 80] width 691 height 29
click at [195, 76] on label "PickUps 14" at bounding box center [192, 81] width 19 height 24
click at [0, 0] on input "PickUps 14" at bounding box center [0, 0] width 0 height 0
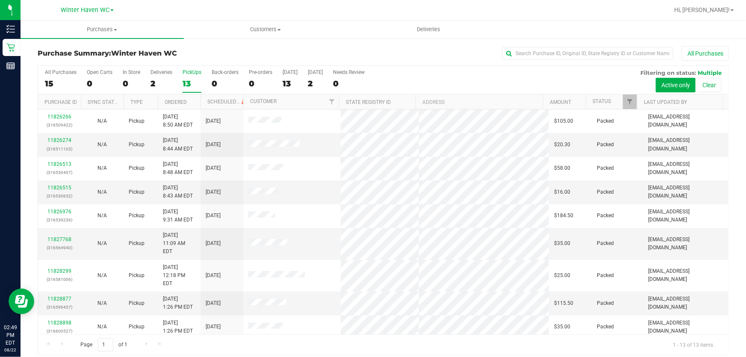
click at [496, 74] on div "All Purchases 15 Open Carts 0 In Store 0 Deliveries 2 PickUps 13 Back-orders 0 …" at bounding box center [383, 80] width 691 height 29
click at [458, 74] on div "All Purchases 15 Open Carts 0 In Store 0 Deliveries 2 PickUps 13 Back-orders 0 …" at bounding box center [383, 80] width 691 height 29
click at [451, 51] on div "All Purchases" at bounding box center [498, 53] width 461 height 15
click at [368, 48] on div "All Purchases" at bounding box center [498, 53] width 461 height 15
click at [367, 52] on div "All Purchases" at bounding box center [498, 53] width 461 height 15
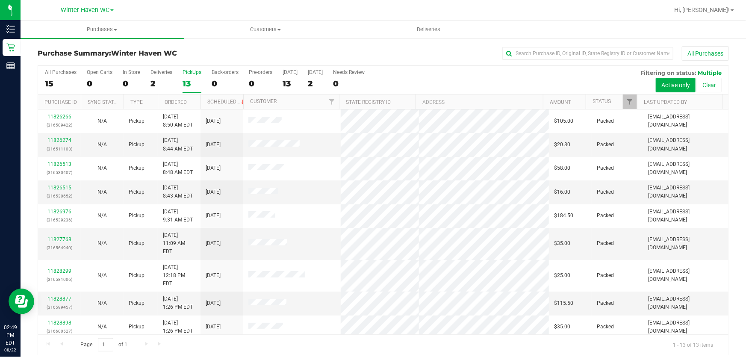
click at [367, 52] on div "All Purchases" at bounding box center [498, 53] width 461 height 15
click at [476, 79] on div "All Purchases 15 Open Carts 0 In Store 0 Deliveries 2 PickUps 13 Back-orders 0 …" at bounding box center [383, 80] width 691 height 29
click at [457, 73] on div "All Purchases 15 Open Carts 0 In Store 0 Deliveries 2 PickUps 13 Back-orders 0 …" at bounding box center [383, 80] width 691 height 29
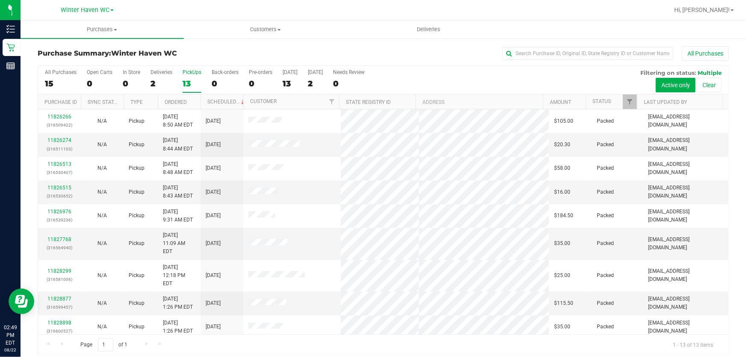
click at [457, 73] on div "All Purchases 15 Open Carts 0 In Store 0 Deliveries 2 PickUps 13 Back-orders 0 …" at bounding box center [383, 80] width 691 height 29
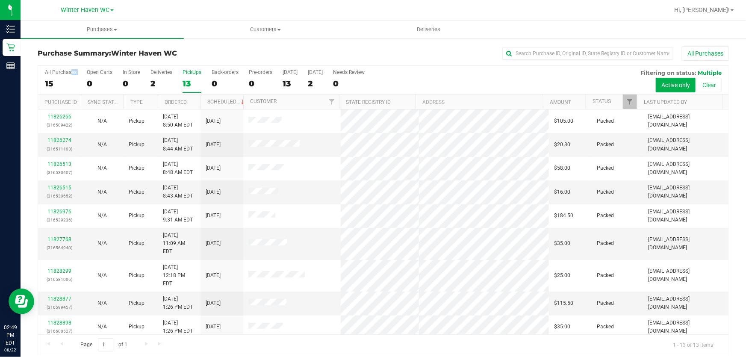
click at [457, 73] on div "All Purchases 15 Open Carts 0 In Store 0 Deliveries 2 PickUps 13 Back-orders 0 …" at bounding box center [383, 80] width 691 height 29
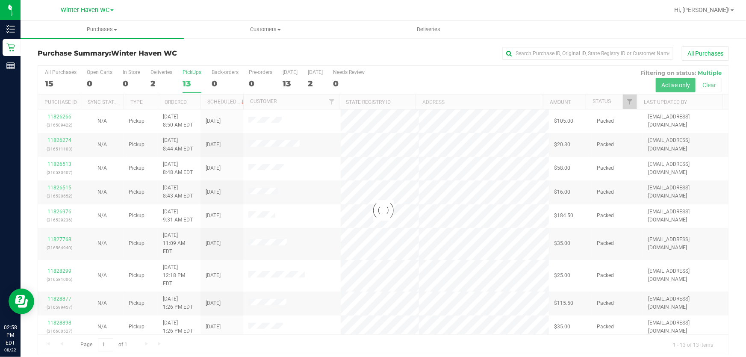
click at [486, 77] on div at bounding box center [383, 210] width 691 height 289
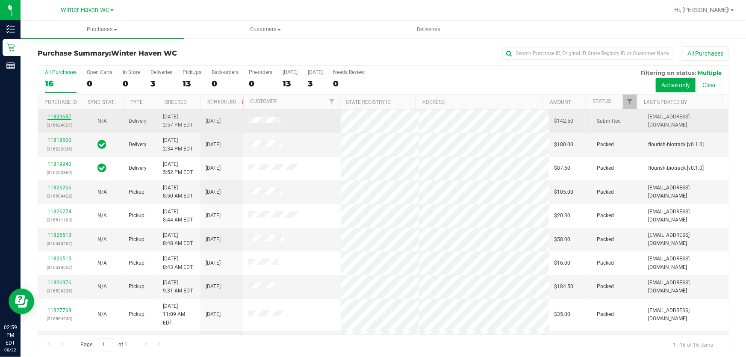
click at [59, 115] on link "11829687" at bounding box center [59, 117] width 24 height 6
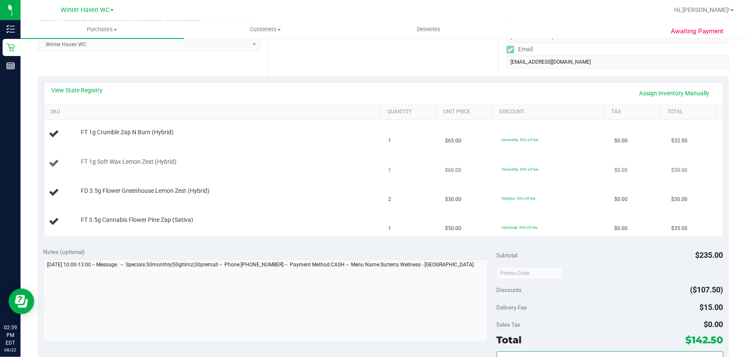
scroll to position [155, 0]
click at [77, 88] on link "View State Registry" at bounding box center [77, 89] width 51 height 9
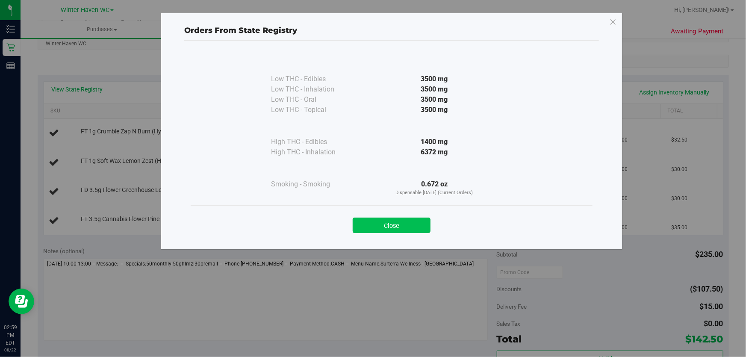
click at [375, 221] on button "Close" at bounding box center [392, 225] width 78 height 15
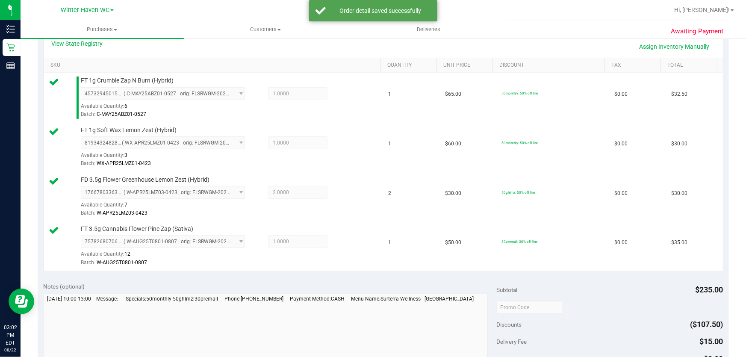
scroll to position [428, 0]
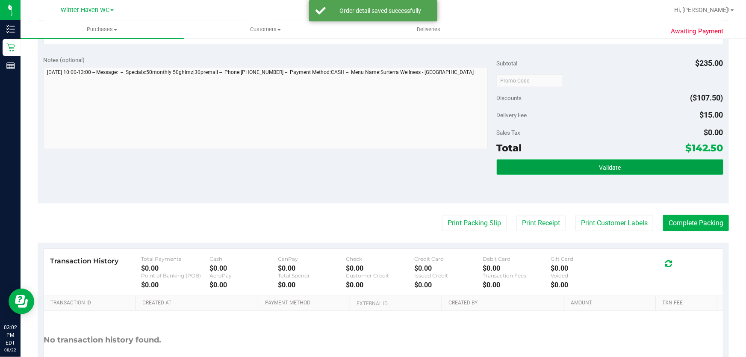
click at [656, 164] on button "Validate" at bounding box center [610, 167] width 227 height 15
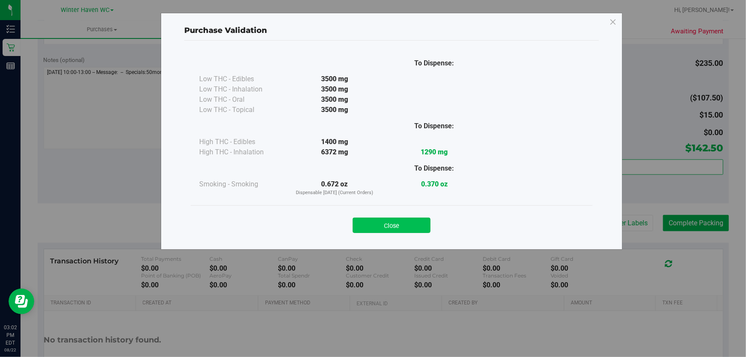
click at [399, 225] on button "Close" at bounding box center [392, 225] width 78 height 15
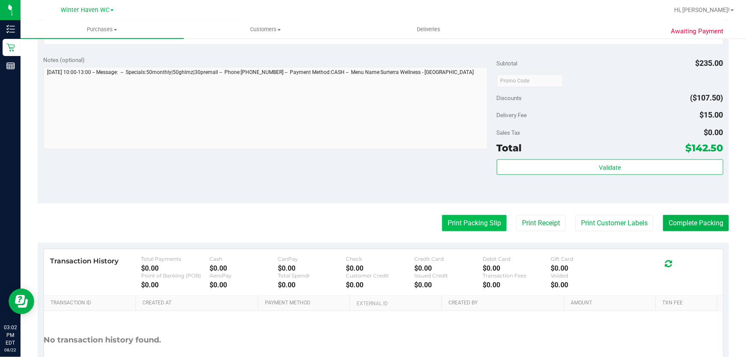
click at [462, 221] on button "Print Packing Slip" at bounding box center [474, 223] width 65 height 16
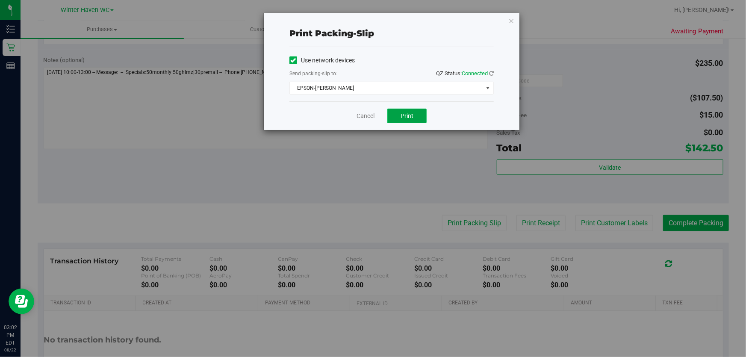
click at [416, 114] on button "Print" at bounding box center [406, 116] width 39 height 15
click at [368, 116] on link "Cancel" at bounding box center [366, 116] width 18 height 9
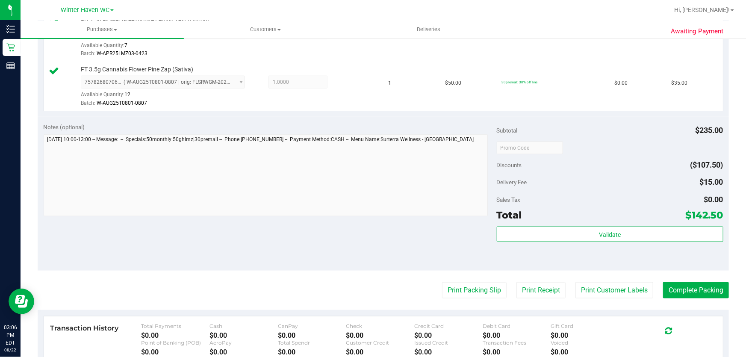
scroll to position [489, 0]
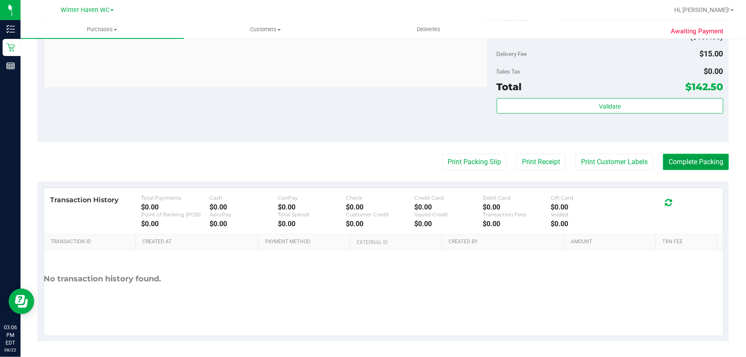
click at [685, 163] on button "Complete Packing" at bounding box center [696, 162] width 66 height 16
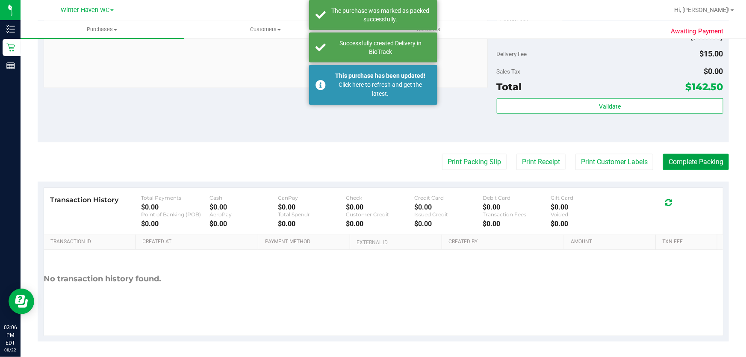
click at [689, 161] on button "Complete Packing" at bounding box center [696, 162] width 66 height 16
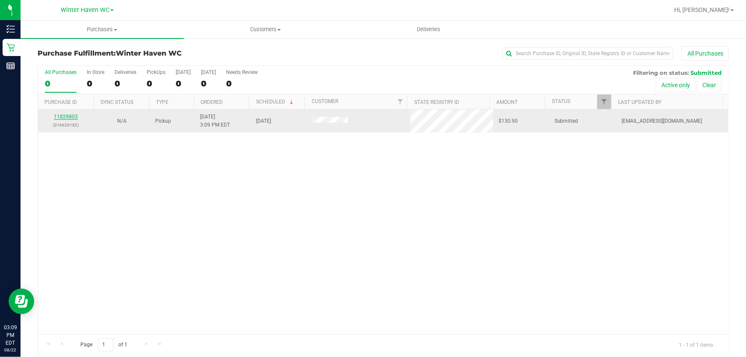
click at [74, 117] on link "11829803" at bounding box center [66, 117] width 24 height 6
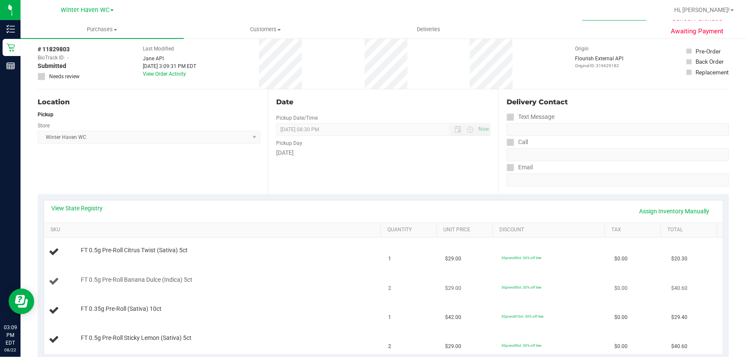
scroll to position [116, 0]
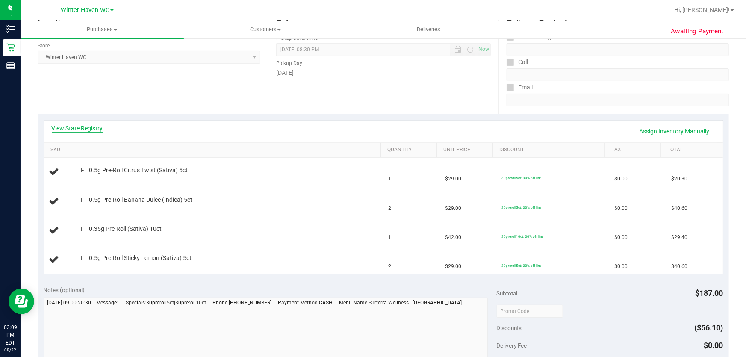
click at [73, 130] on link "View State Registry" at bounding box center [77, 128] width 51 height 9
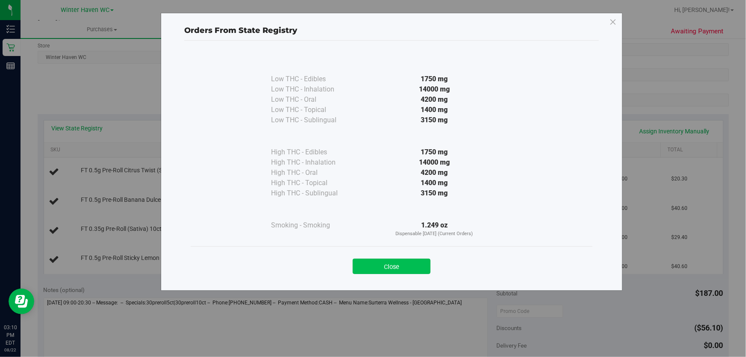
click at [399, 267] on button "Close" at bounding box center [392, 266] width 78 height 15
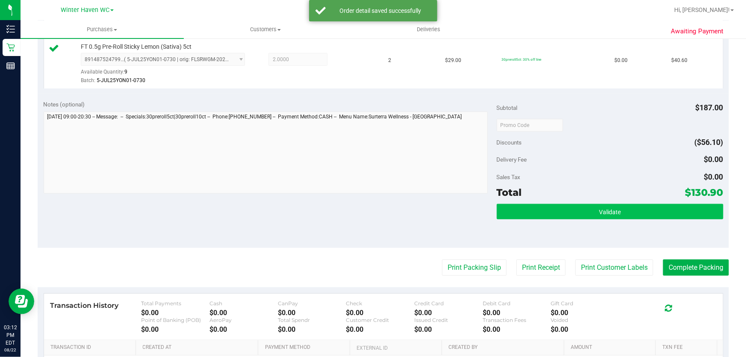
scroll to position [489, 0]
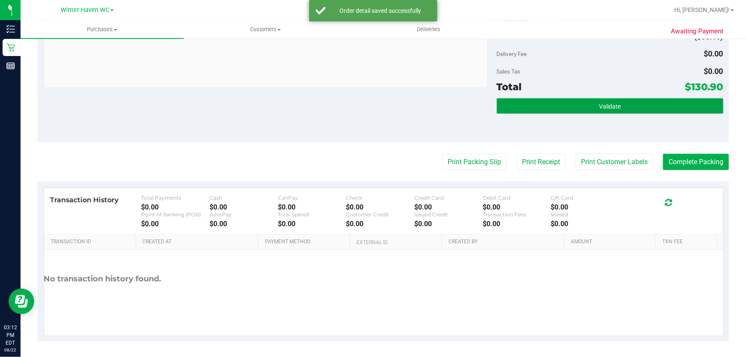
click at [626, 106] on button "Validate" at bounding box center [610, 105] width 227 height 15
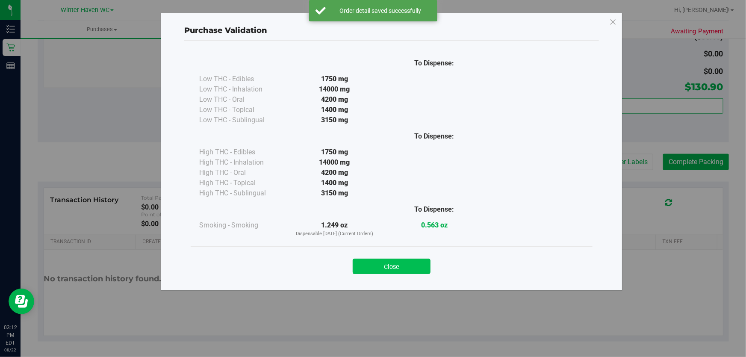
click at [401, 265] on button "Close" at bounding box center [392, 266] width 78 height 15
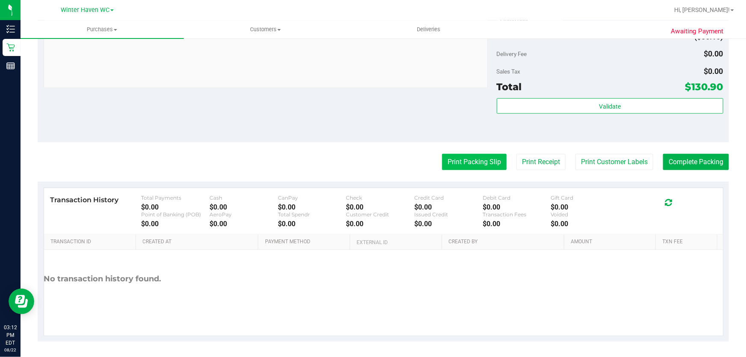
click at [476, 157] on button "Print Packing Slip" at bounding box center [474, 162] width 65 height 16
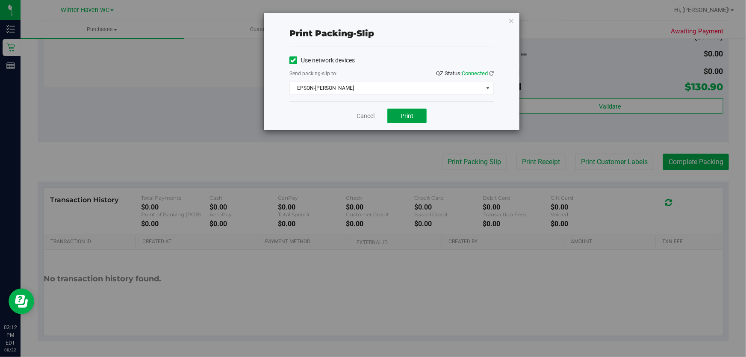
click at [417, 115] on button "Print" at bounding box center [406, 116] width 39 height 15
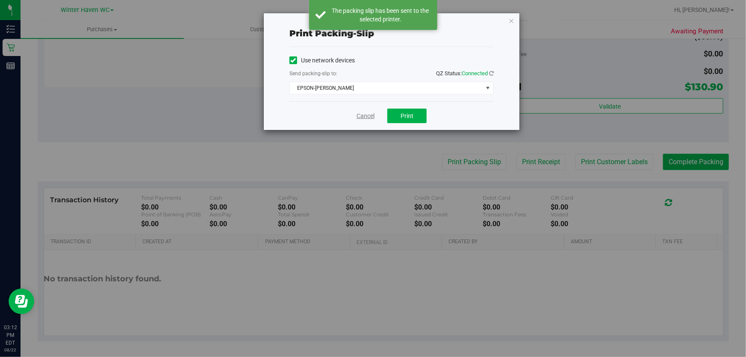
click at [369, 115] on link "Cancel" at bounding box center [366, 116] width 18 height 9
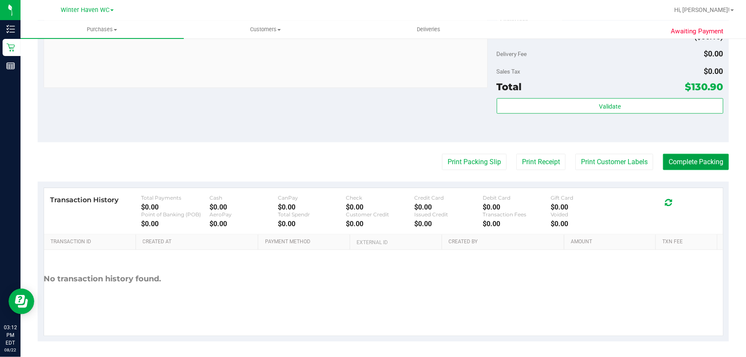
click at [689, 160] on button "Complete Packing" at bounding box center [696, 162] width 66 height 16
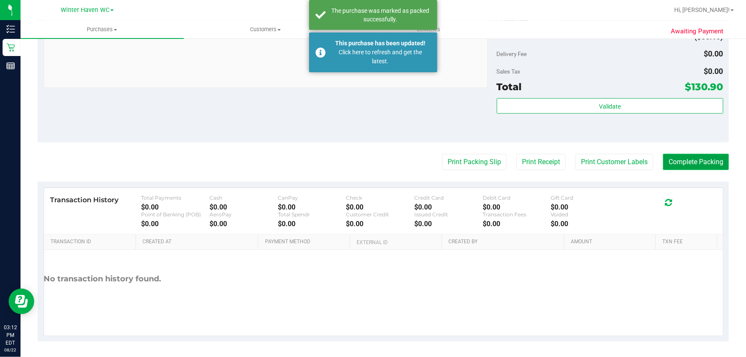
click at [694, 158] on button "Complete Packing" at bounding box center [696, 162] width 66 height 16
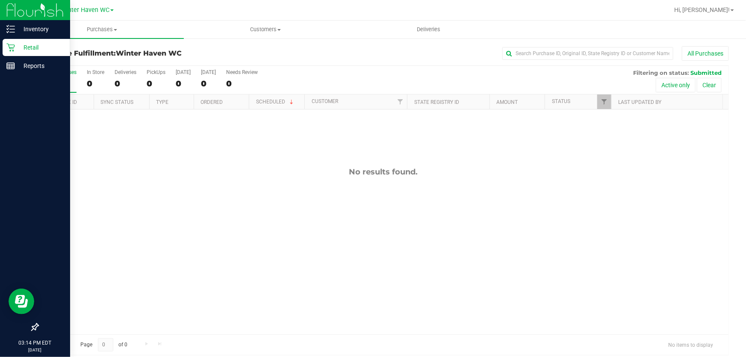
click at [35, 48] on p "Retail" at bounding box center [40, 47] width 51 height 10
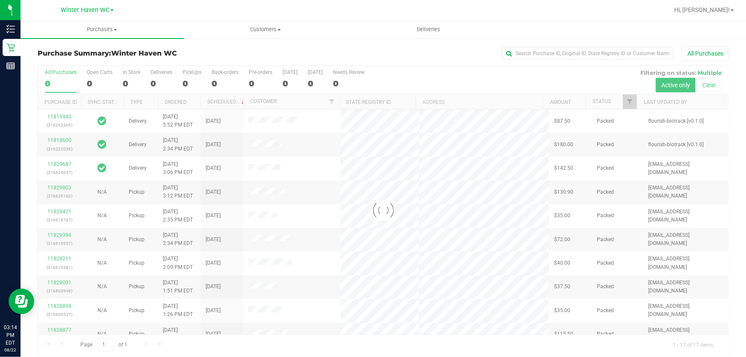
click at [453, 74] on div at bounding box center [383, 210] width 691 height 289
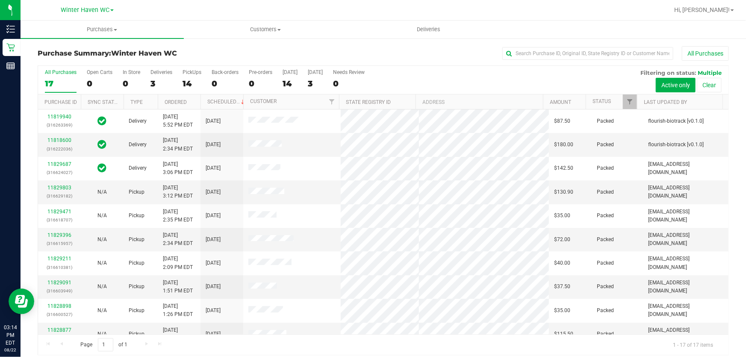
click at [476, 71] on div "All Purchases 17 Open Carts 0 In Store 0 Deliveries 3 PickUps 14 Back-orders 0 …" at bounding box center [383, 69] width 691 height 7
click at [477, 72] on div "All Purchases 17 Open Carts 0 In Store 0 Deliveries 3 PickUps 14 Back-orders 0 …" at bounding box center [383, 69] width 691 height 7
click at [542, 77] on div "All Purchases 17 Open Carts 0 In Store 0 Deliveries 3 PickUps 14 Back-orders 0 …" at bounding box center [383, 80] width 691 height 29
click at [537, 73] on div "All Purchases 17 Open Carts 0 In Store 0 Deliveries 3 PickUps 14 Back-orders 0 …" at bounding box center [383, 80] width 691 height 29
click at [554, 78] on div "All Purchases 17 Open Carts 0 In Store 0 Deliveries 3 PickUps 14 Back-orders 0 …" at bounding box center [383, 80] width 691 height 29
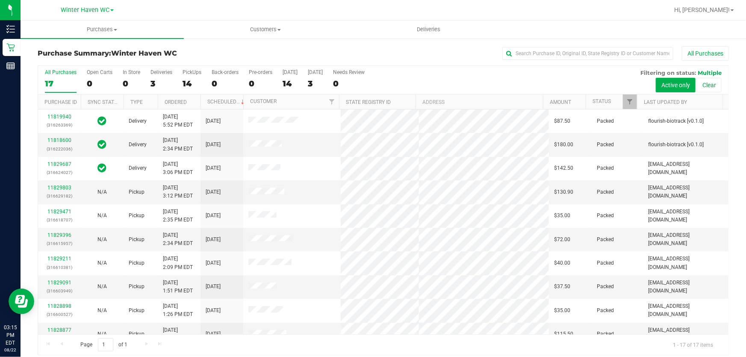
click at [431, 80] on div "All Purchases 17 Open Carts 0 In Store 0 Deliveries 3 PickUps 14 Back-orders 0 …" at bounding box center [383, 80] width 691 height 29
click at [449, 77] on div "All Purchases 17 Open Carts 0 In Store 0 Deliveries 3 PickUps 14 Back-orders 0 …" at bounding box center [383, 80] width 691 height 29
click at [488, 74] on div "All Purchases 17 Open Carts 0 In Store 0 Deliveries 3 PickUps 14 Back-orders 0 …" at bounding box center [383, 80] width 691 height 29
click at [417, 78] on div "All Purchases 17 Open Carts 0 In Store 0 Deliveries 3 PickUps 14 Back-orders 0 …" at bounding box center [383, 80] width 691 height 29
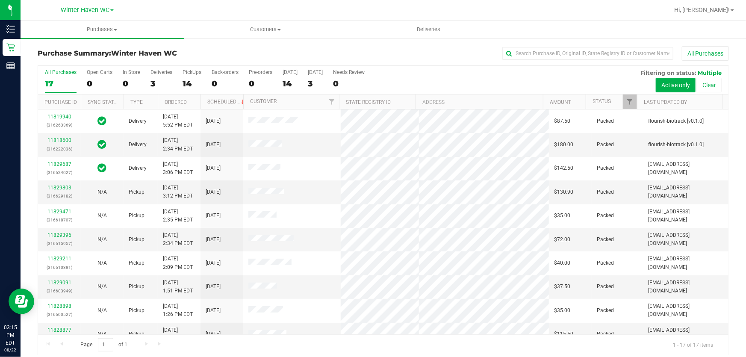
click at [417, 78] on div "All Purchases 17 Open Carts 0 In Store 0 Deliveries 3 PickUps 14 Back-orders 0 …" at bounding box center [383, 80] width 691 height 29
click at [419, 78] on div "All Purchases 17 Open Carts 0 In Store 0 Deliveries 3 PickUps 14 Back-orders 0 …" at bounding box center [383, 80] width 691 height 29
click at [469, 76] on div "All Purchases 17 Open Carts 0 In Store 0 Deliveries 3 PickUps 14 Back-orders 0 …" at bounding box center [383, 80] width 691 height 29
click at [454, 78] on div "All Purchases 17 Open Carts 0 In Store 0 Deliveries 3 PickUps 14 Back-orders 0 …" at bounding box center [383, 80] width 691 height 29
click at [454, 77] on div "All Purchases 17 Open Carts 0 In Store 0 Deliveries 3 PickUps 14 Back-orders 0 …" at bounding box center [383, 80] width 691 height 29
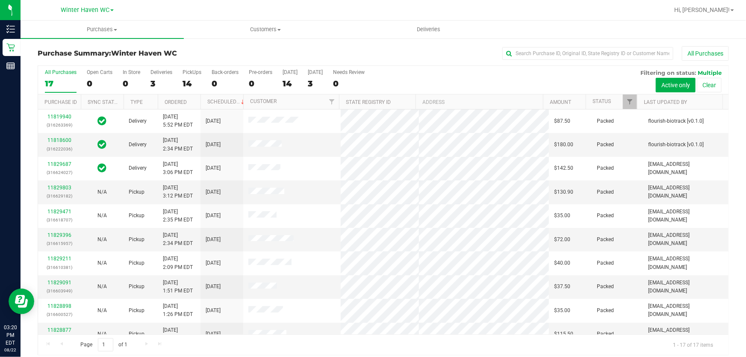
click at [454, 79] on div "All Purchases 17 Open Carts 0 In Store 0 Deliveries 3 PickUps 14 Back-orders 0 …" at bounding box center [383, 80] width 691 height 29
click at [398, 47] on div "All Purchases" at bounding box center [498, 53] width 461 height 15
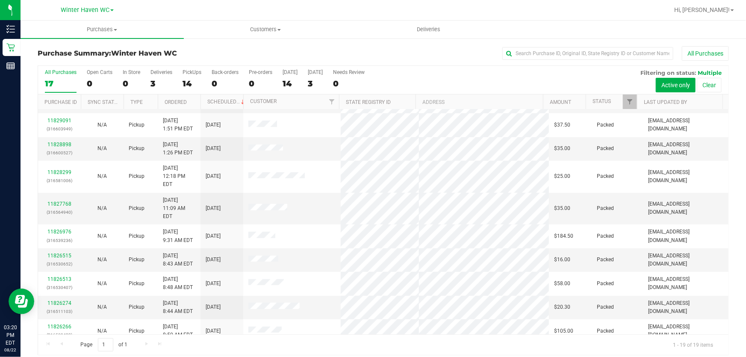
scroll to position [224, 0]
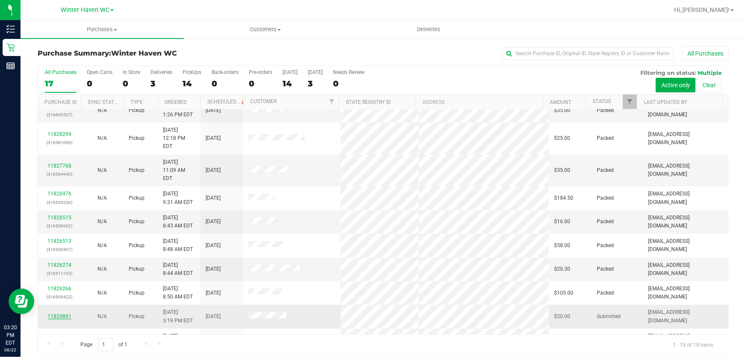
click at [62, 313] on link "11829891" at bounding box center [59, 316] width 24 height 6
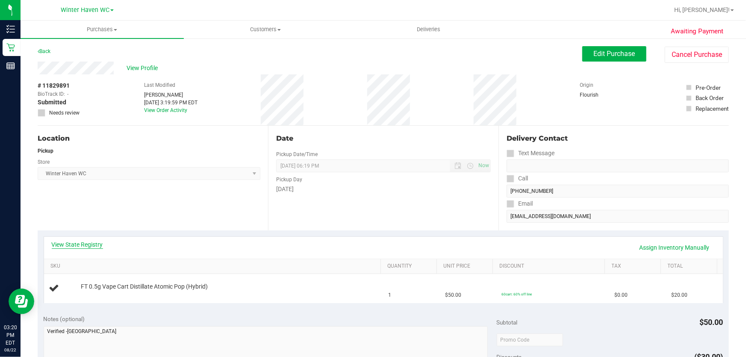
click at [65, 247] on link "View State Registry" at bounding box center [77, 244] width 51 height 9
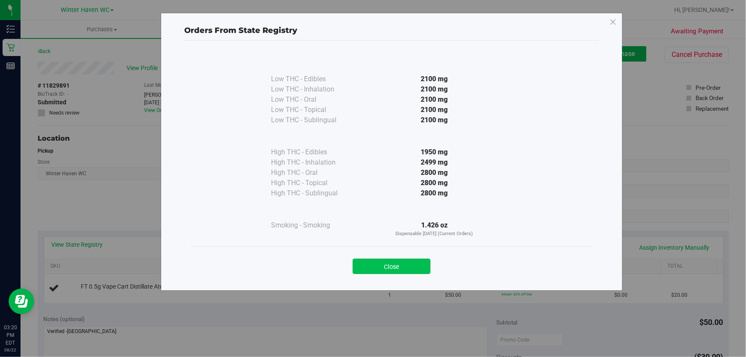
click at [407, 263] on button "Close" at bounding box center [392, 266] width 78 height 15
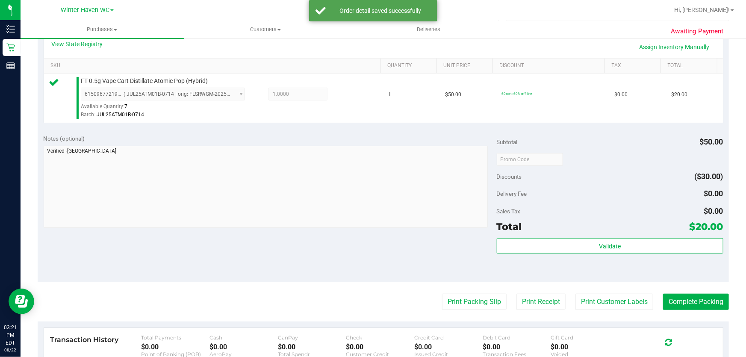
scroll to position [233, 0]
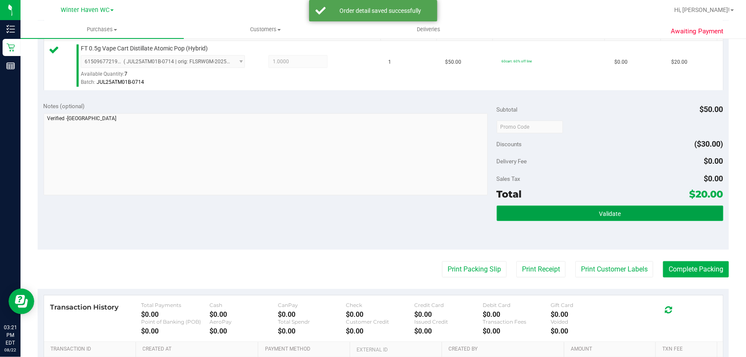
click at [612, 216] on span "Validate" at bounding box center [610, 213] width 22 height 7
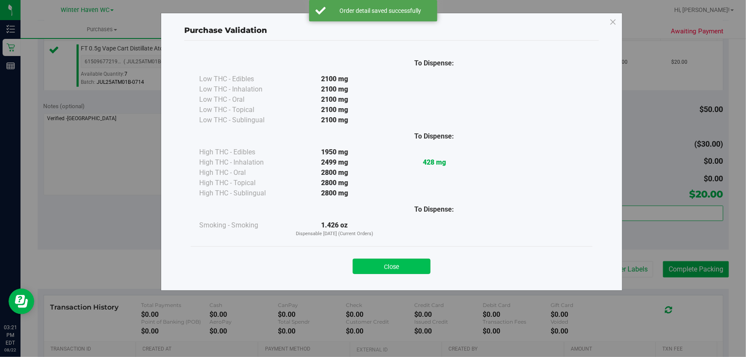
click at [415, 267] on button "Close" at bounding box center [392, 266] width 78 height 15
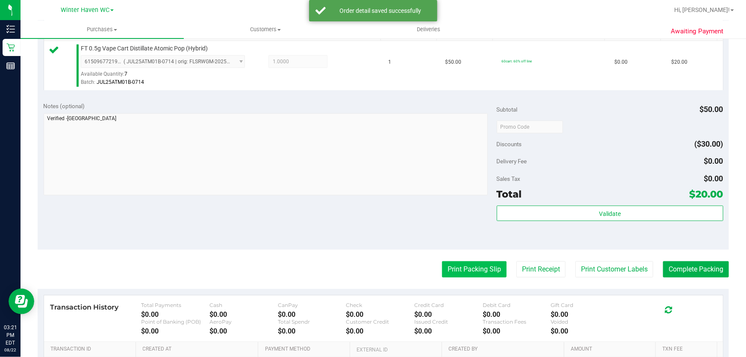
click at [462, 272] on button "Print Packing Slip" at bounding box center [474, 269] width 65 height 16
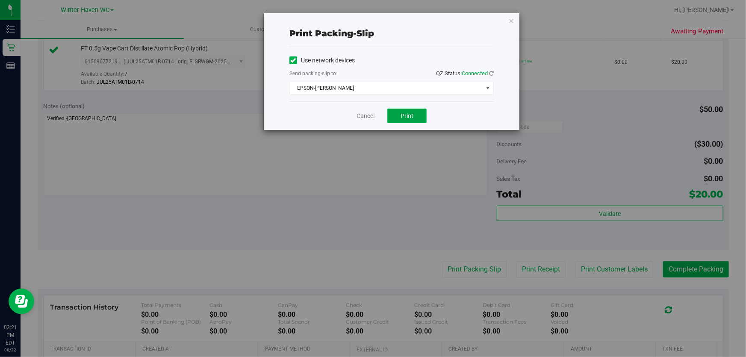
click at [426, 118] on button "Print" at bounding box center [406, 116] width 39 height 15
click at [363, 115] on link "Cancel" at bounding box center [366, 116] width 18 height 9
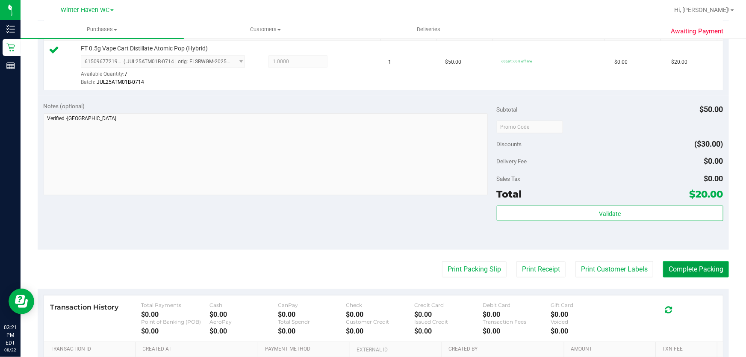
click at [706, 262] on button "Complete Packing" at bounding box center [696, 269] width 66 height 16
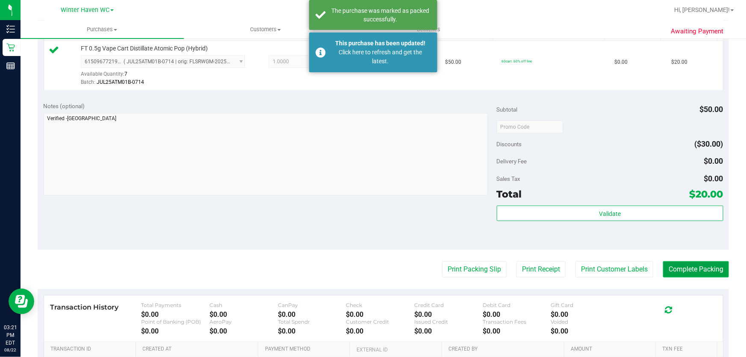
click at [706, 265] on button "Complete Packing" at bounding box center [696, 269] width 66 height 16
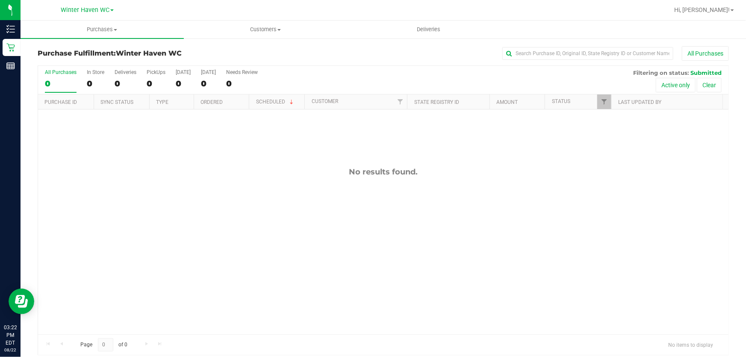
click at [368, 77] on div "All Purchases 0 In Store 0 Deliveries 0 PickUps 0 Today 0 Tomorrow 0 Needs Revi…" at bounding box center [383, 80] width 691 height 29
click at [389, 79] on div "All Purchases 0 In Store 0 Deliveries 0 PickUps 0 Today 0 Tomorrow 0 Needs Revi…" at bounding box center [383, 80] width 691 height 29
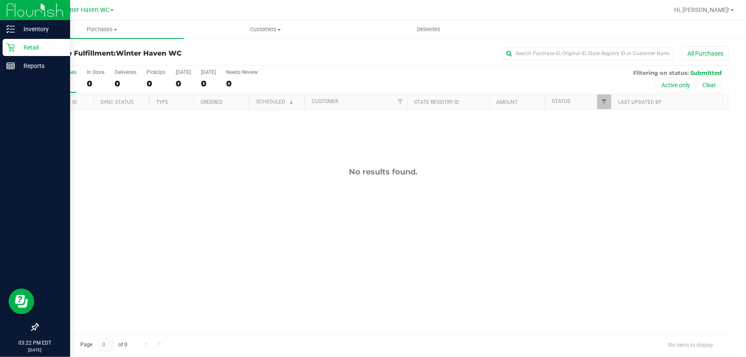
click at [27, 45] on p "Retail" at bounding box center [40, 47] width 51 height 10
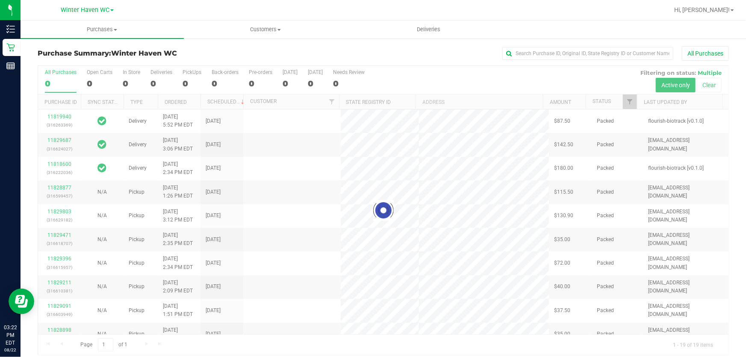
click at [430, 53] on div "All Purchases" at bounding box center [498, 53] width 461 height 15
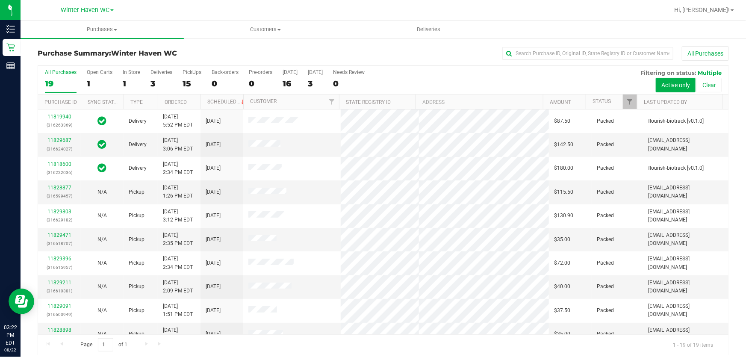
click at [509, 74] on div "All Purchases 19 Open Carts 1 In Store 1 Deliveries 3 PickUps 15 Back-orders 0 …" at bounding box center [383, 80] width 691 height 29
click at [485, 77] on div "All Purchases 19 Open Carts 1 In Store 1 Deliveries 3 PickUps 15 Back-orders 0 …" at bounding box center [383, 80] width 691 height 29
click at [482, 81] on div "All Purchases 19 Open Carts 1 In Store 1 Deliveries 3 PickUps 15 Back-orders 0 …" at bounding box center [383, 80] width 691 height 29
drag, startPoint x: 482, startPoint y: 81, endPoint x: 489, endPoint y: 74, distance: 9.7
click at [483, 79] on div "All Purchases 19 Open Carts 1 In Store 1 Deliveries 3 PickUps 15 Back-orders 0 …" at bounding box center [383, 80] width 691 height 29
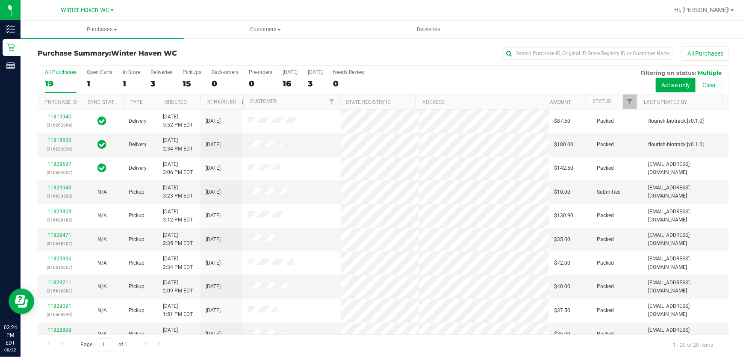
click at [508, 80] on div "All Purchases 19 Open Carts 1 In Store 1 Deliveries 3 PickUps 15 Back-orders 0 …" at bounding box center [383, 80] width 691 height 29
click at [55, 186] on link "11829943" at bounding box center [59, 188] width 24 height 6
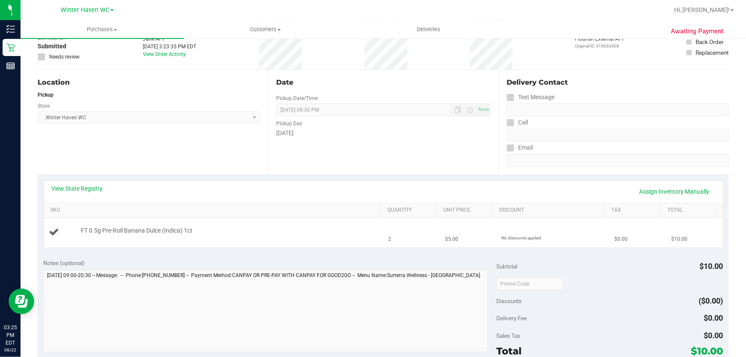
scroll to position [77, 0]
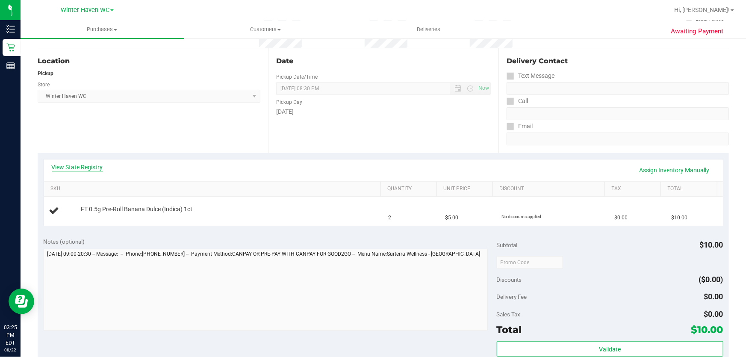
click at [101, 165] on link "View State Registry" at bounding box center [77, 167] width 51 height 9
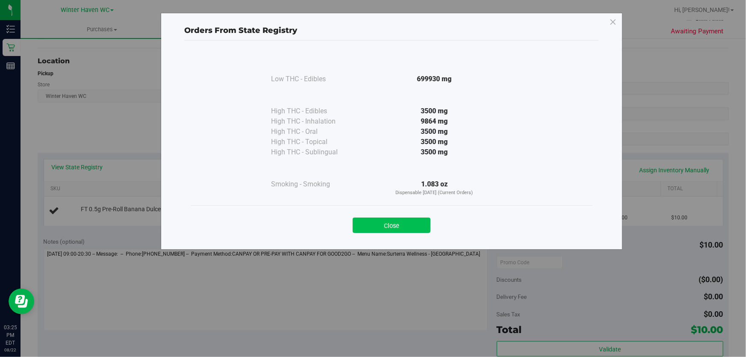
click at [409, 225] on button "Close" at bounding box center [392, 225] width 78 height 15
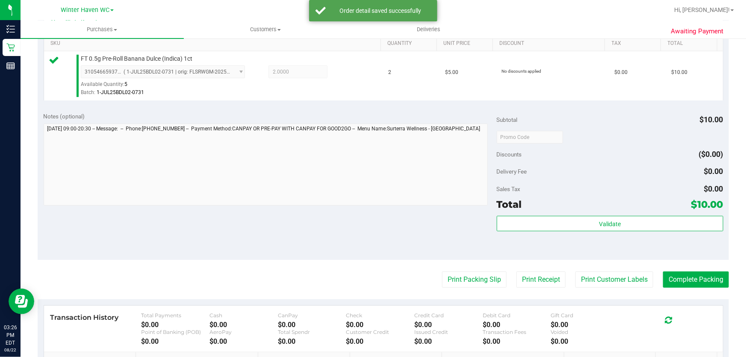
scroll to position [311, 0]
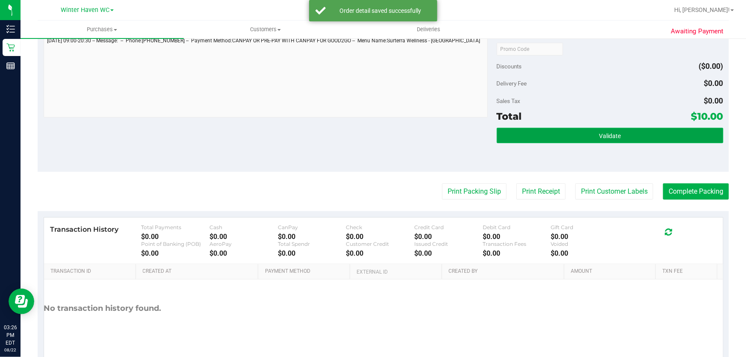
click at [570, 137] on button "Validate" at bounding box center [610, 135] width 227 height 15
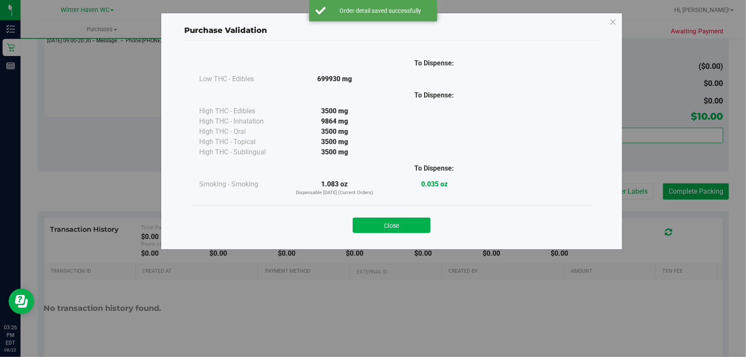
drag, startPoint x: 383, startPoint y: 225, endPoint x: 410, endPoint y: 218, distance: 28.2
click at [384, 223] on button "Close" at bounding box center [392, 225] width 78 height 15
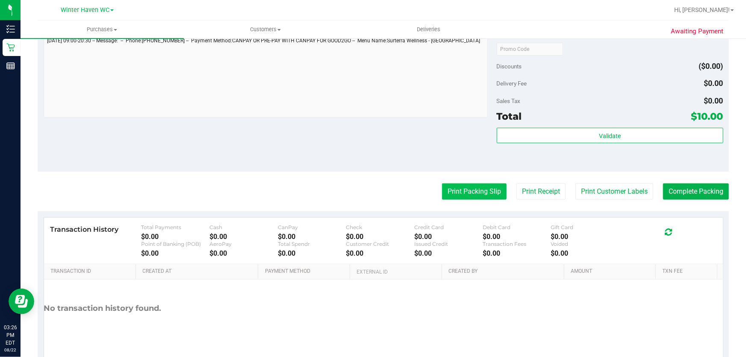
click at [464, 192] on button "Print Packing Slip" at bounding box center [474, 191] width 65 height 16
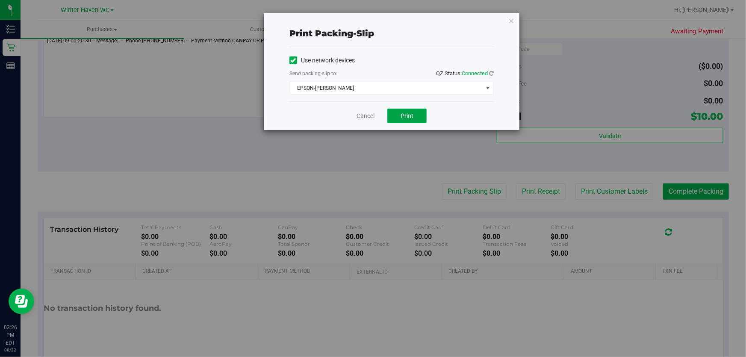
drag, startPoint x: 412, startPoint y: 113, endPoint x: 391, endPoint y: 134, distance: 29.3
click at [411, 114] on span "Print" at bounding box center [407, 115] width 13 height 7
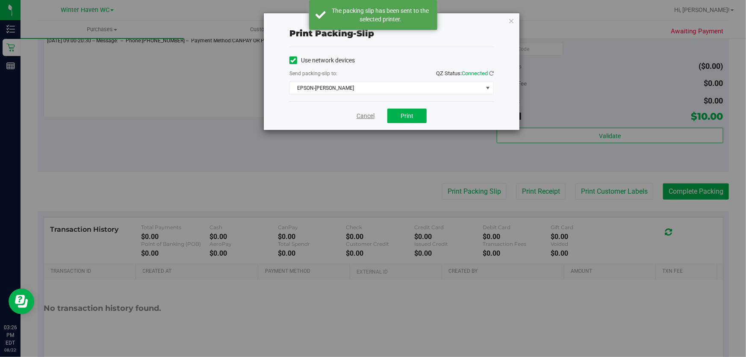
click at [370, 117] on link "Cancel" at bounding box center [366, 116] width 18 height 9
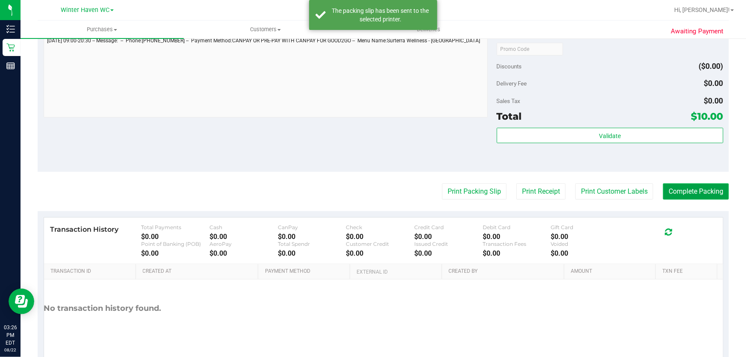
click at [692, 188] on button "Complete Packing" at bounding box center [696, 191] width 66 height 16
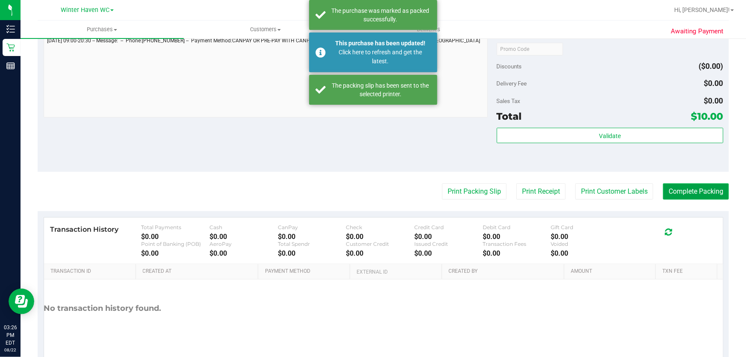
click at [692, 188] on button "Complete Packing" at bounding box center [696, 191] width 66 height 16
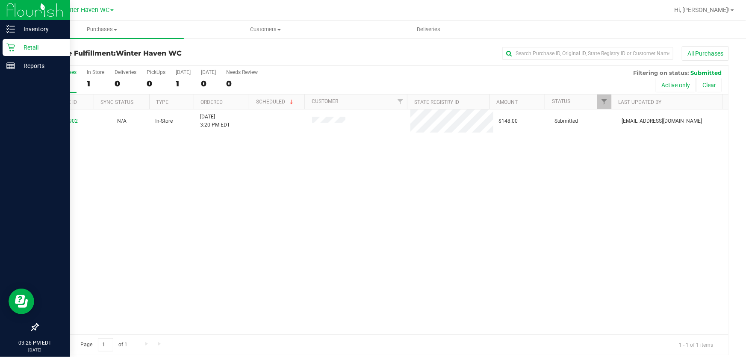
click at [34, 46] on p "Retail" at bounding box center [40, 47] width 51 height 10
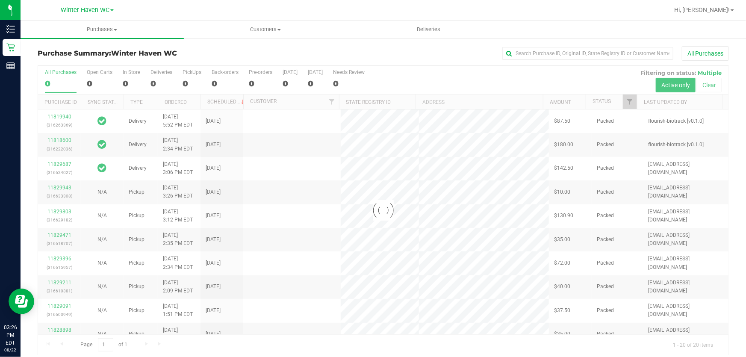
click at [396, 47] on div "All Purchases" at bounding box center [498, 53] width 461 height 15
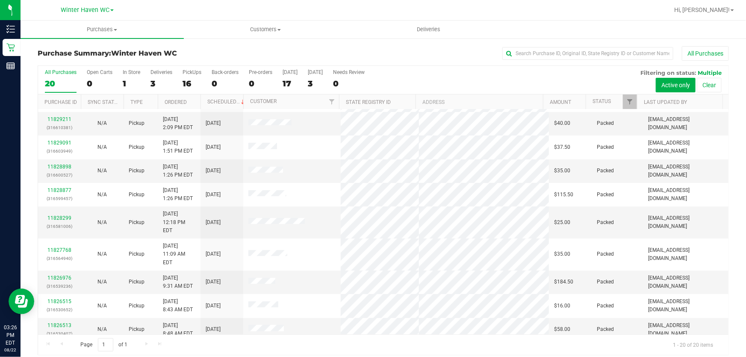
scroll to position [248, 0]
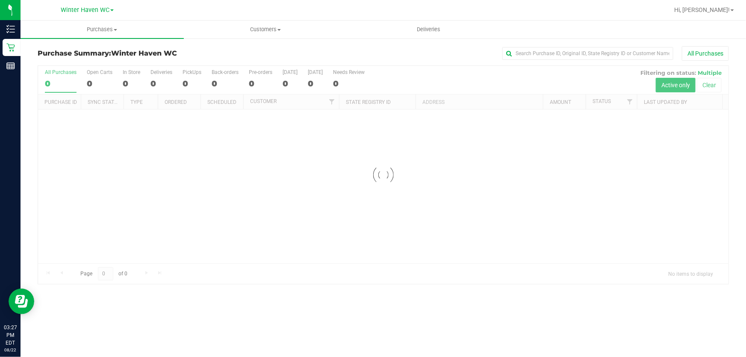
click at [466, 70] on div at bounding box center [383, 175] width 691 height 218
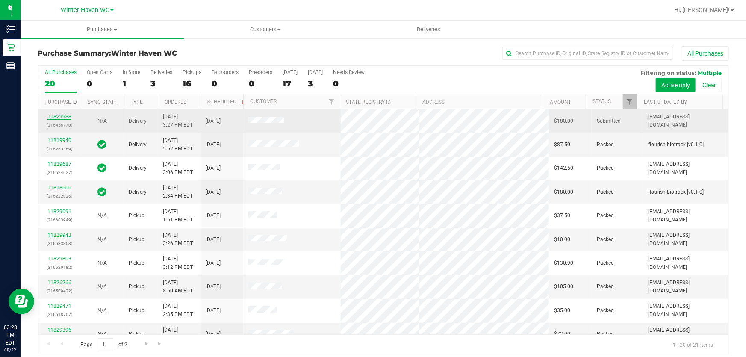
click at [56, 116] on link "11829988" at bounding box center [59, 117] width 24 height 6
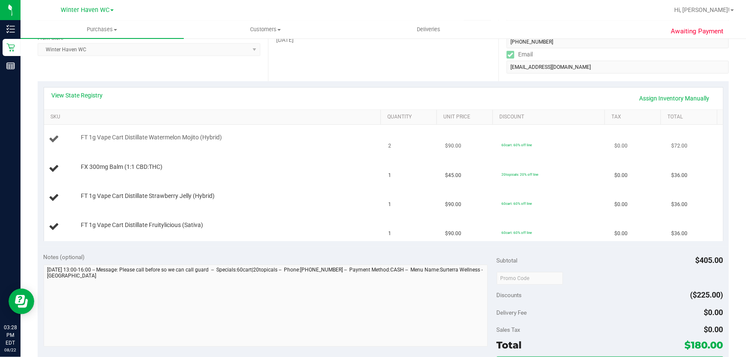
scroll to position [155, 0]
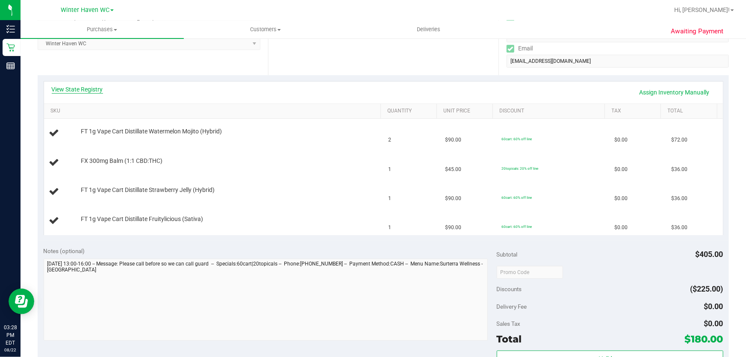
click at [77, 86] on link "View State Registry" at bounding box center [77, 89] width 51 height 9
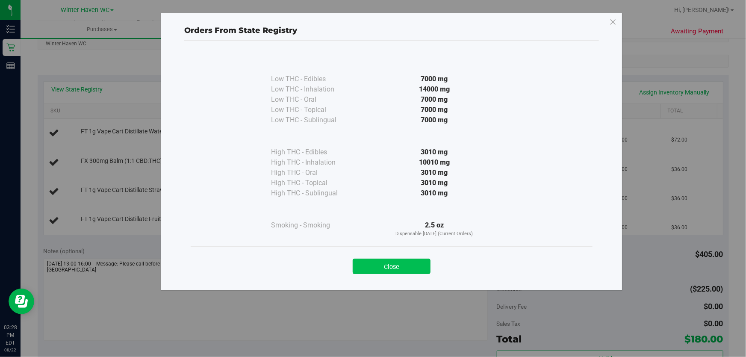
click at [401, 263] on button "Close" at bounding box center [392, 266] width 78 height 15
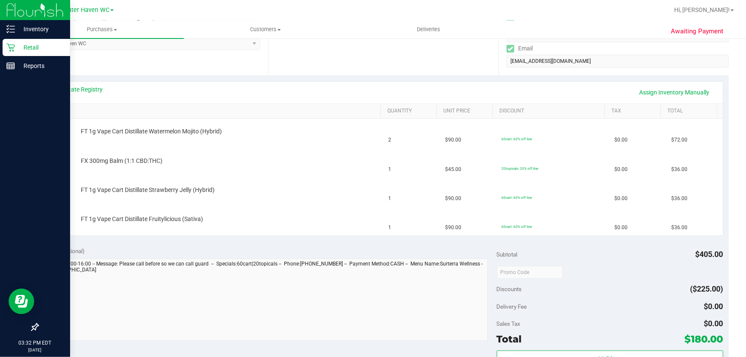
click at [30, 48] on p "Retail" at bounding box center [40, 47] width 51 height 10
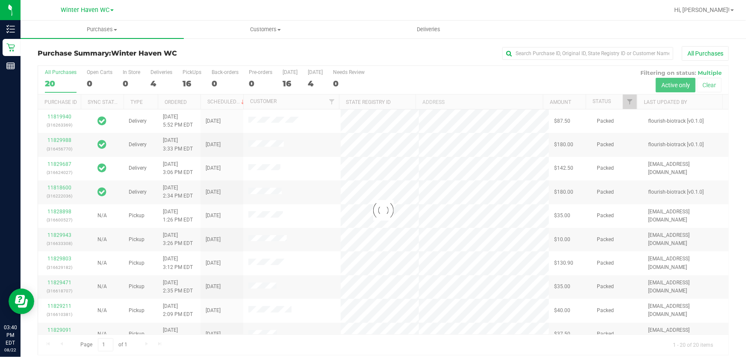
click at [528, 74] on div "All Purchases 20 Open Carts 0 In Store 0 Deliveries 4 PickUps 16 Back-orders 0 …" at bounding box center [383, 80] width 691 height 29
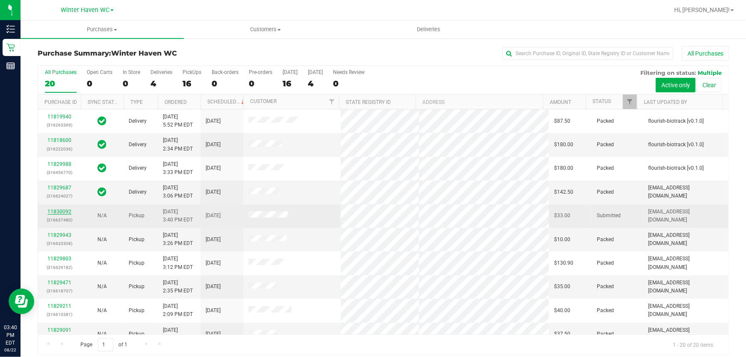
click at [56, 209] on link "11830092" at bounding box center [59, 212] width 24 height 6
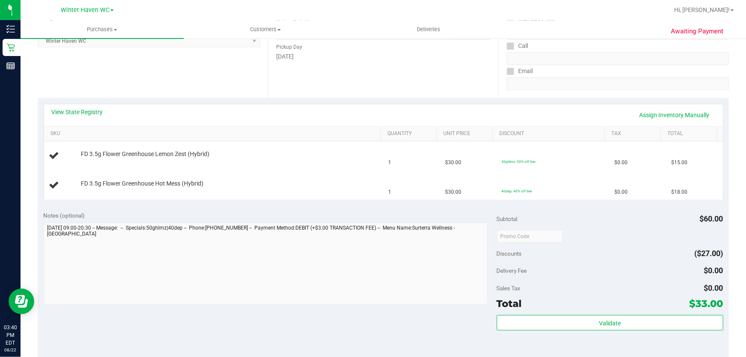
scroll to position [155, 0]
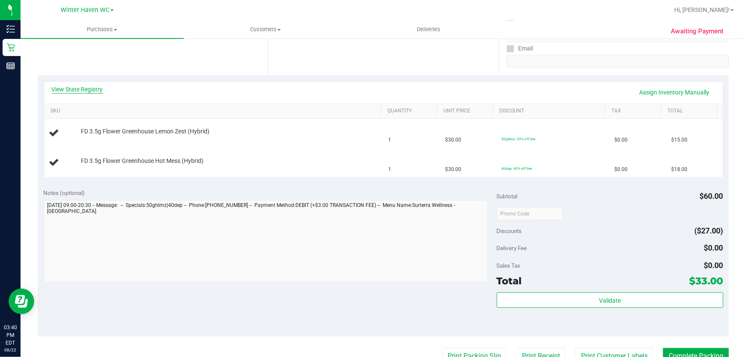
click at [74, 86] on link "View State Registry" at bounding box center [77, 89] width 51 height 9
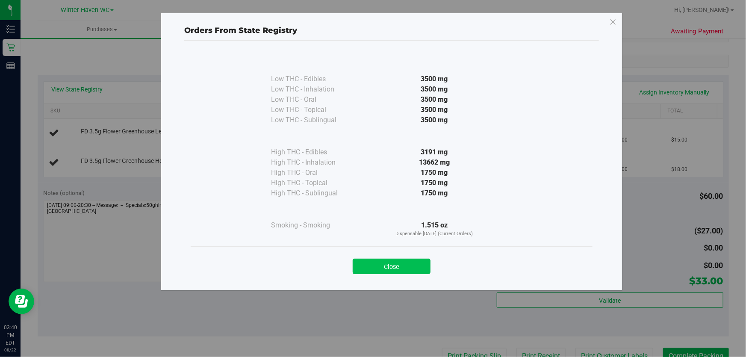
click at [393, 264] on button "Close" at bounding box center [392, 266] width 78 height 15
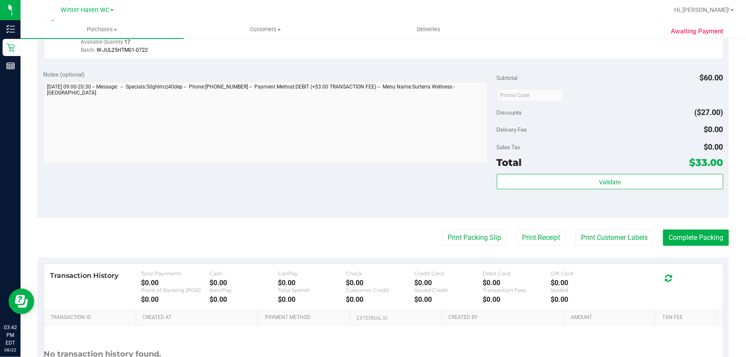
scroll to position [350, 0]
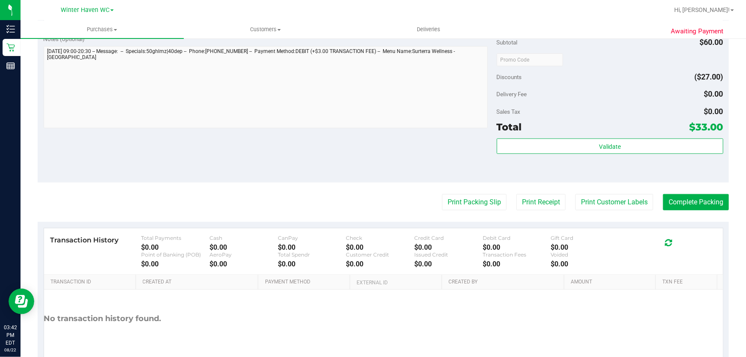
drag, startPoint x: 575, startPoint y: 72, endPoint x: 576, endPoint y: 101, distance: 29.1
click at [575, 72] on div "Discounts ($27.00)" at bounding box center [610, 76] width 227 height 15
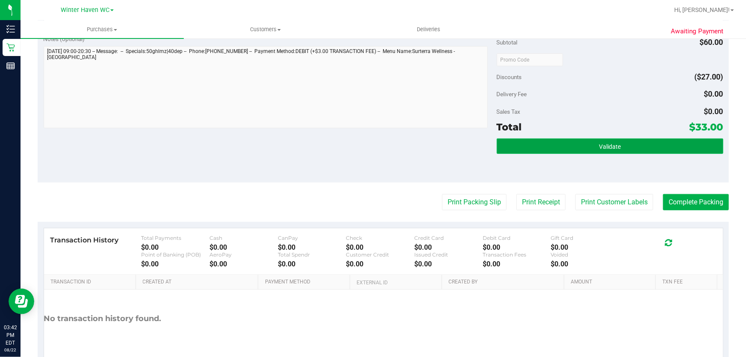
click at [586, 146] on button "Validate" at bounding box center [610, 146] width 227 height 15
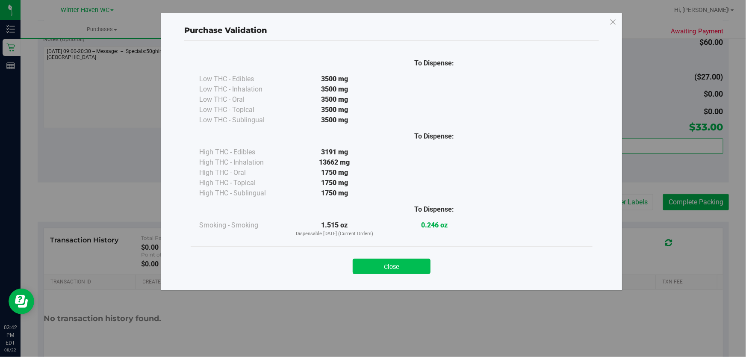
click at [406, 263] on button "Close" at bounding box center [392, 266] width 78 height 15
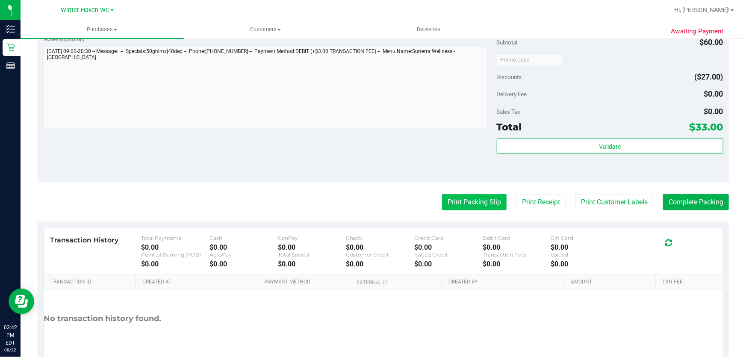
click at [468, 198] on button "Print Packing Slip" at bounding box center [474, 202] width 65 height 16
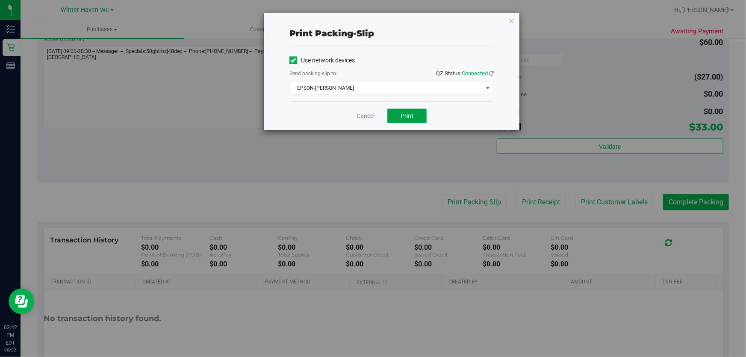
click at [418, 117] on button "Print" at bounding box center [406, 116] width 39 height 15
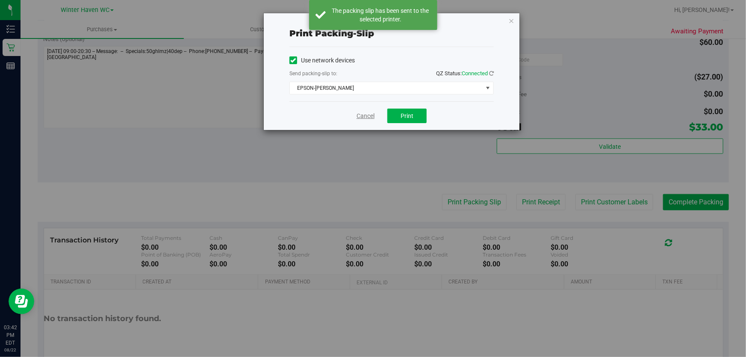
click at [368, 118] on link "Cancel" at bounding box center [366, 116] width 18 height 9
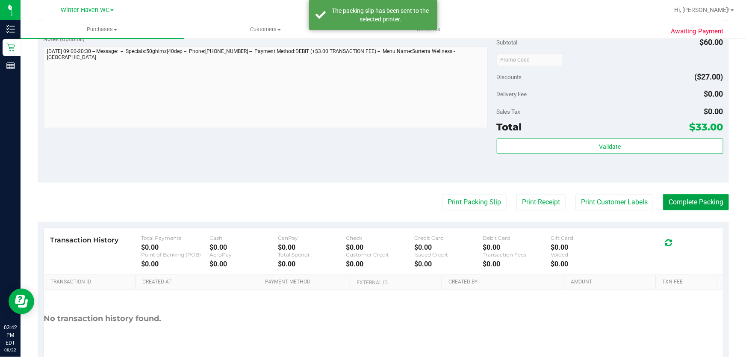
click at [669, 196] on button "Complete Packing" at bounding box center [696, 202] width 66 height 16
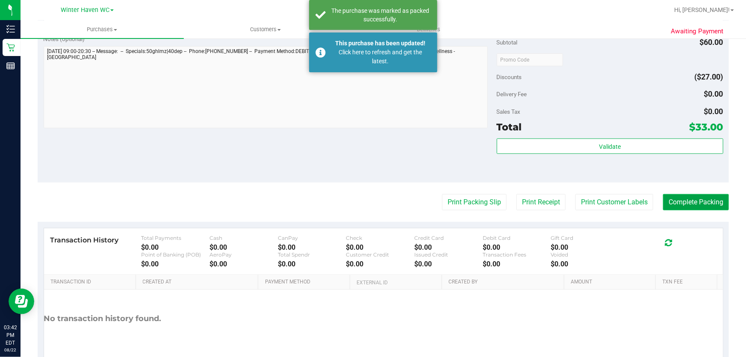
click at [669, 196] on button "Complete Packing" at bounding box center [696, 202] width 66 height 16
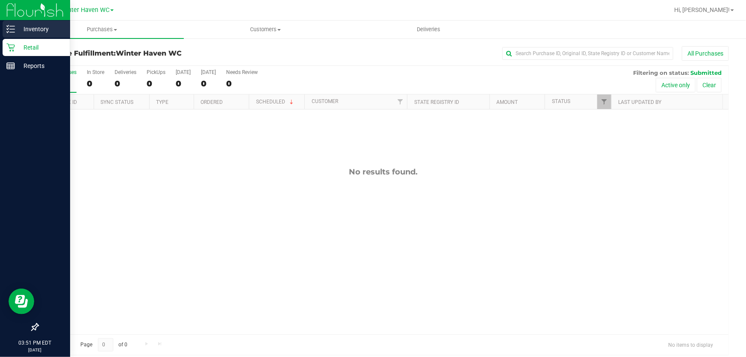
click at [31, 30] on p "Inventory" at bounding box center [40, 29] width 51 height 10
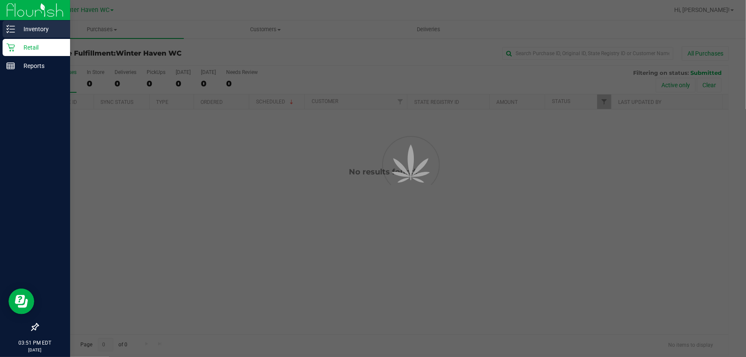
click at [39, 29] on p "Inventory" at bounding box center [40, 29] width 51 height 10
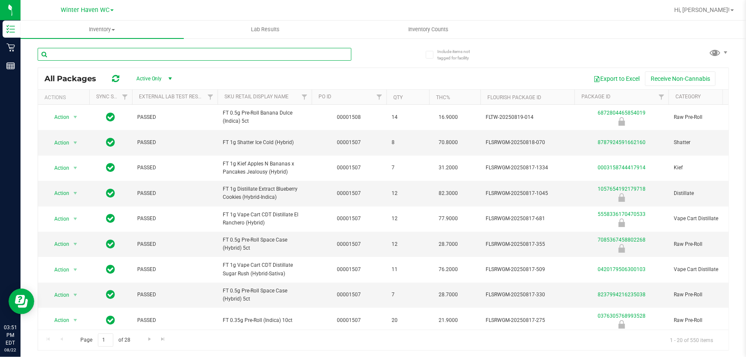
click at [109, 58] on input "text" at bounding box center [195, 54] width 314 height 13
type input "cakez"
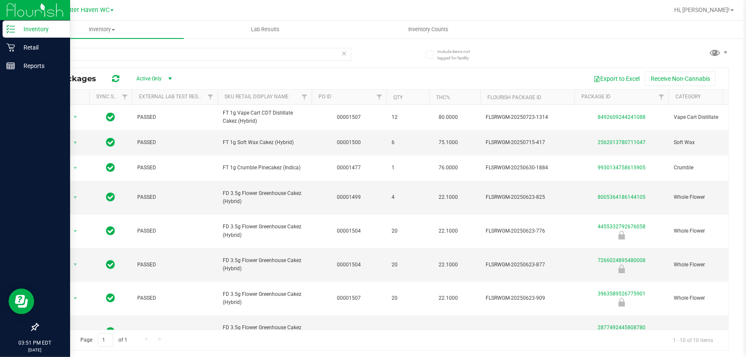
click at [20, 29] on p "Inventory" at bounding box center [40, 29] width 51 height 10
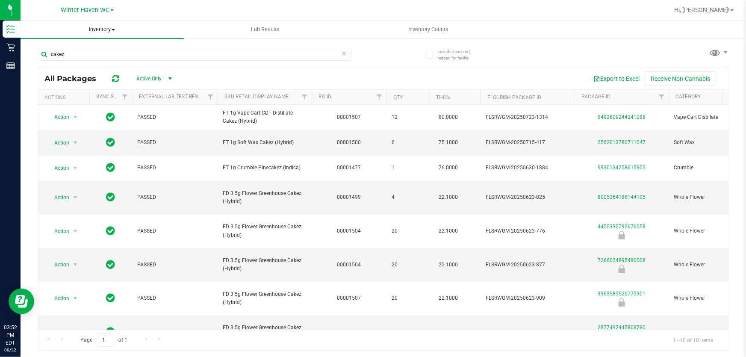
click at [103, 30] on span "Inventory" at bounding box center [102, 30] width 163 height 8
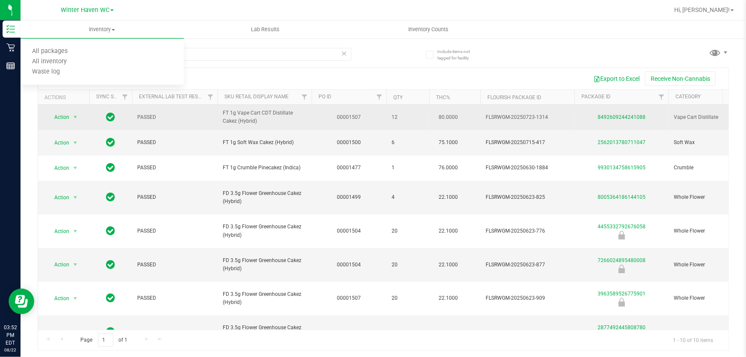
click at [115, 130] on td at bounding box center [110, 117] width 43 height 25
